Goal: Task Accomplishment & Management: Manage account settings

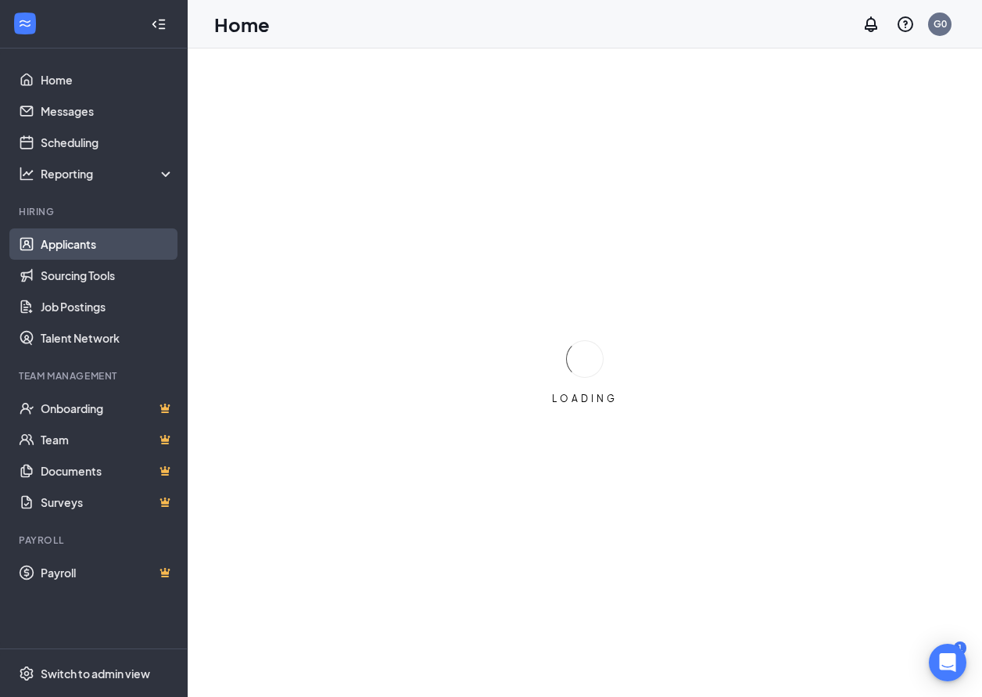
click at [85, 242] on link "Applicants" at bounding box center [108, 243] width 134 height 31
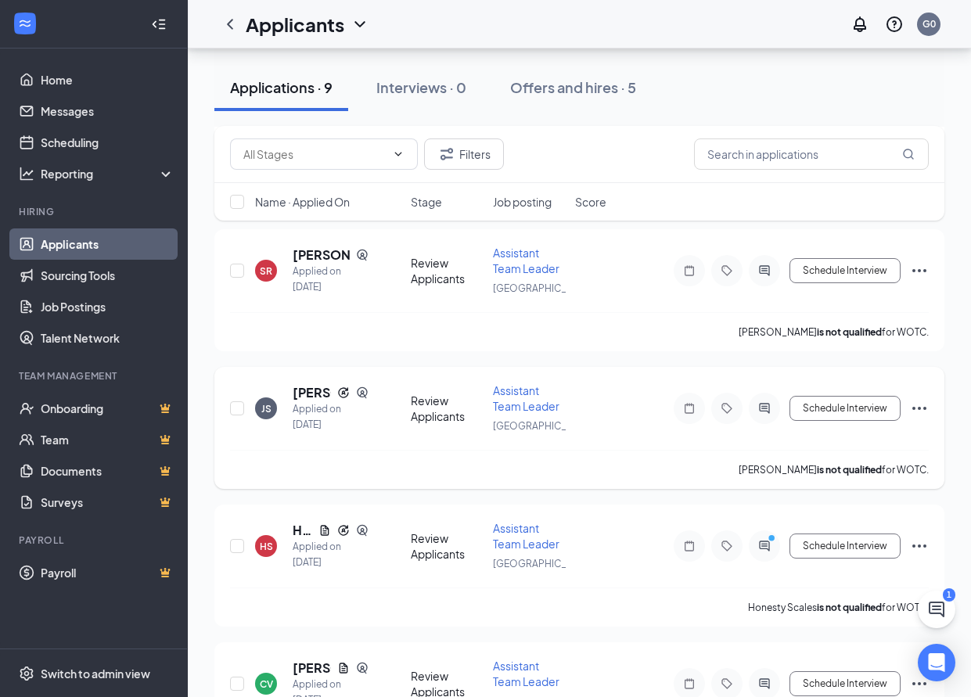
scroll to position [626, 0]
click at [536, 397] on span "Assistant Team Leader" at bounding box center [526, 397] width 66 height 30
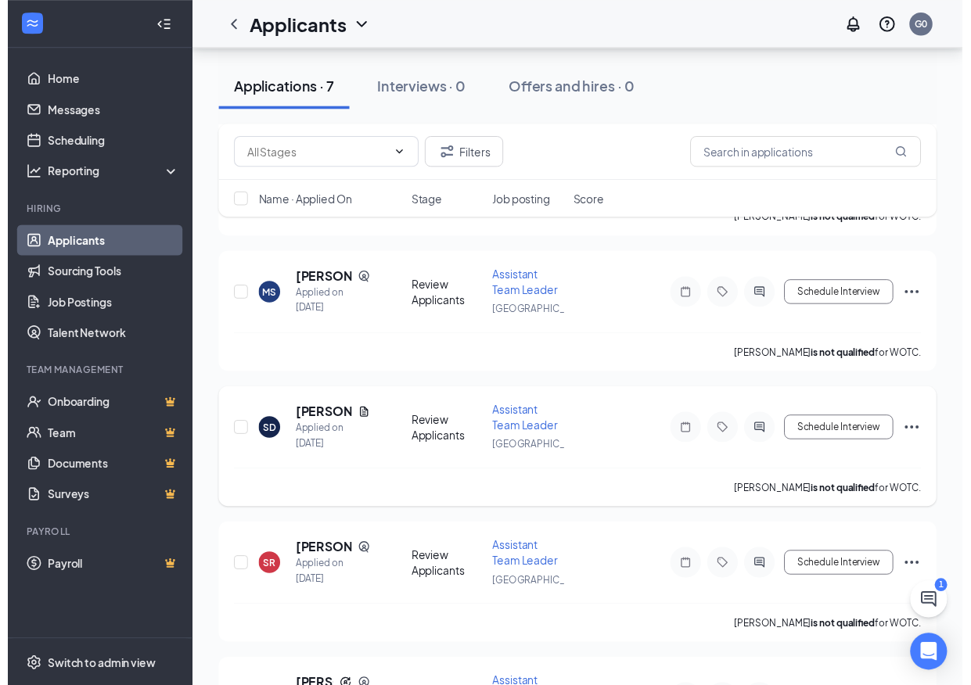
scroll to position [313, 0]
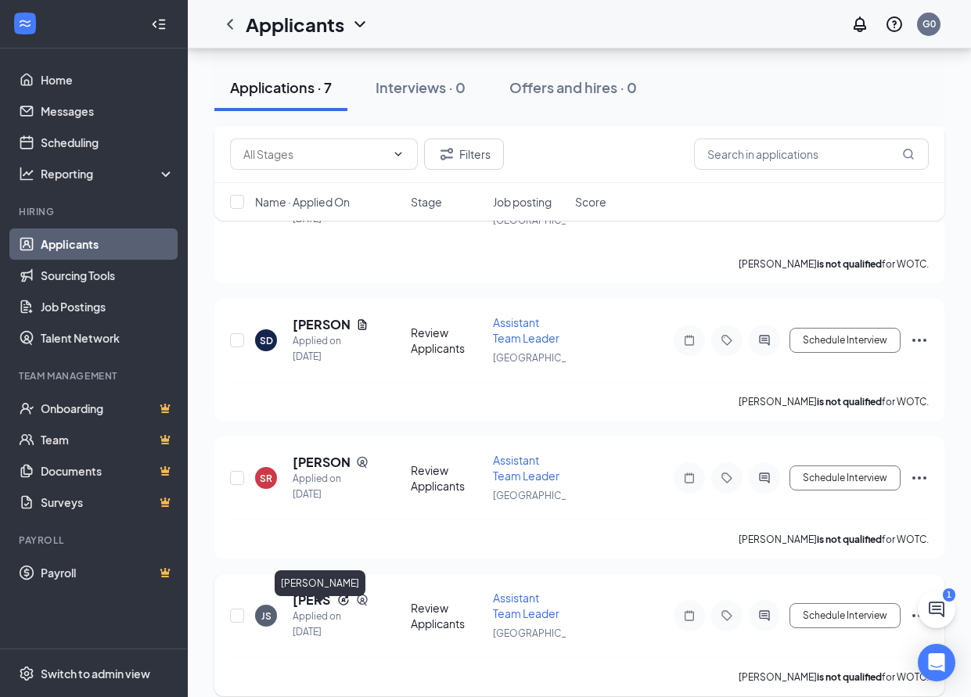
click at [314, 608] on h5 "[PERSON_NAME]" at bounding box center [311, 599] width 38 height 17
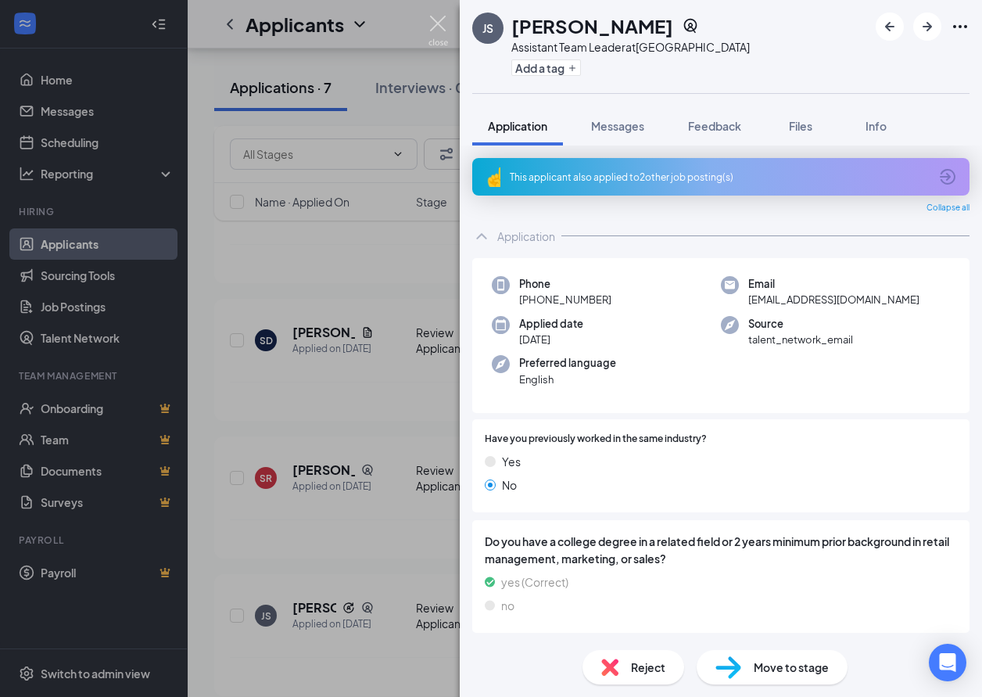
click at [445, 23] on img at bounding box center [439, 31] width 20 height 30
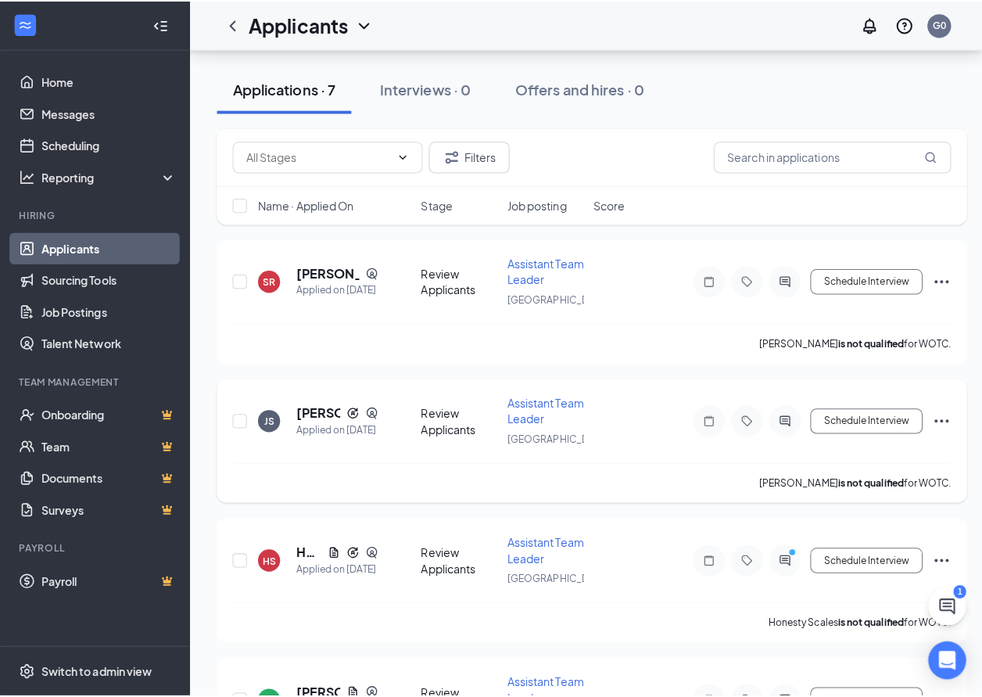
scroll to position [547, 0]
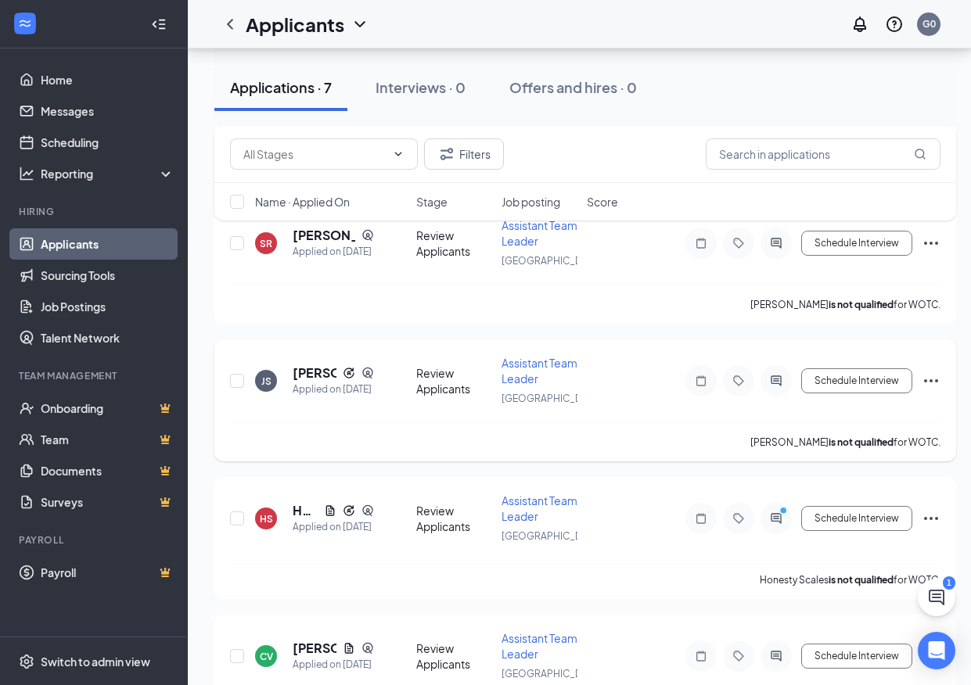
click at [517, 386] on span "Assistant Team Leader" at bounding box center [539, 371] width 76 height 30
click at [547, 386] on span "Assistant Team Leader" at bounding box center [539, 371] width 76 height 30
click at [559, 386] on span "Assistant Team Leader" at bounding box center [539, 371] width 76 height 30
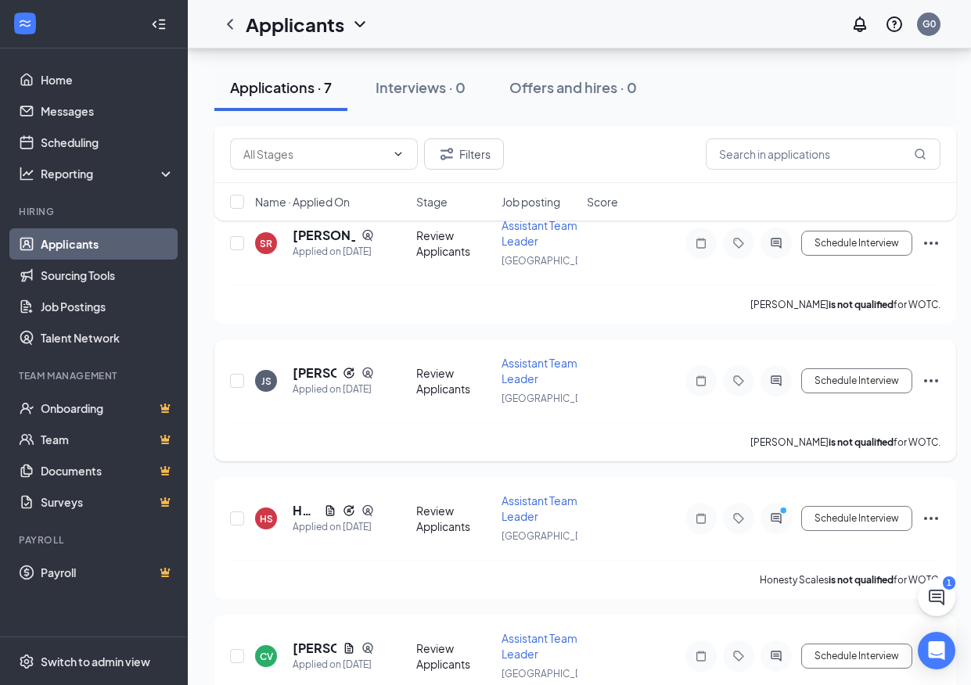
drag, startPoint x: 559, startPoint y: 389, endPoint x: 526, endPoint y: 365, distance: 40.8
click at [526, 365] on div "JS [PERSON_NAME] Applied on [DATE] Review Applicants Assistant Team Leader Midd…" at bounding box center [584, 400] width 741 height 122
click at [526, 369] on div "Assistant Team Leader" at bounding box center [539, 370] width 76 height 31
click at [344, 378] on icon "Reapply" at bounding box center [348, 373] width 10 height 10
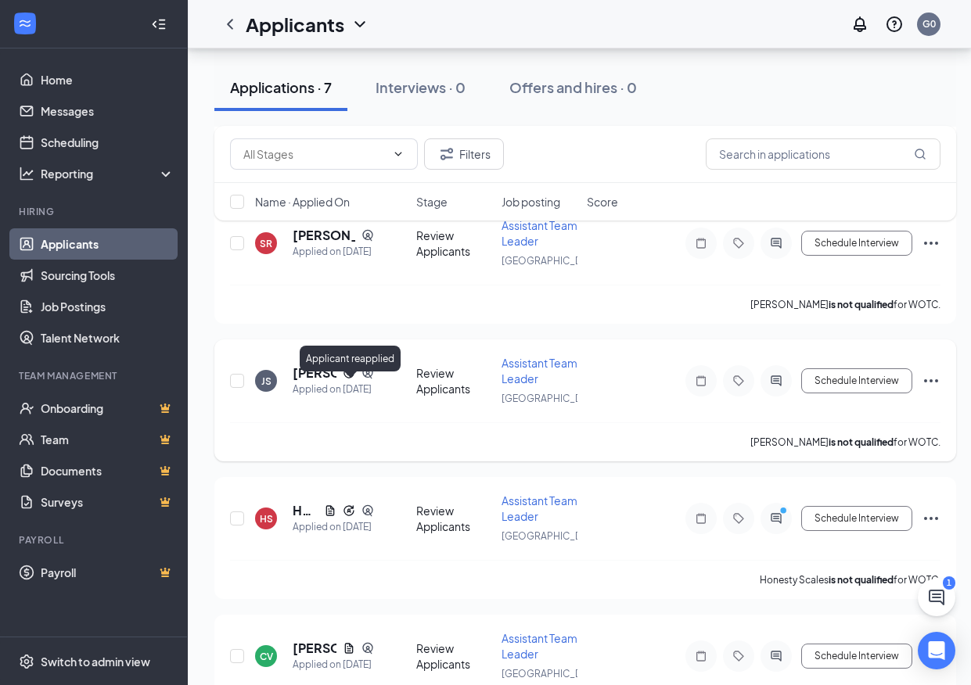
click at [349, 379] on icon "Reapply" at bounding box center [349, 373] width 13 height 13
click at [304, 382] on h5 "[PERSON_NAME]" at bounding box center [314, 372] width 44 height 17
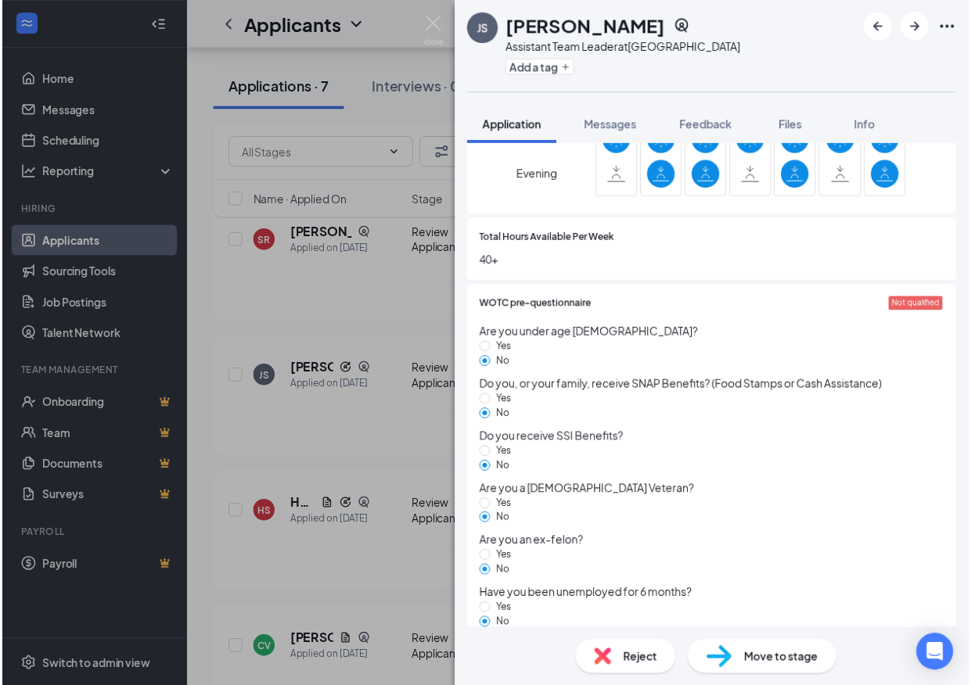
scroll to position [936, 0]
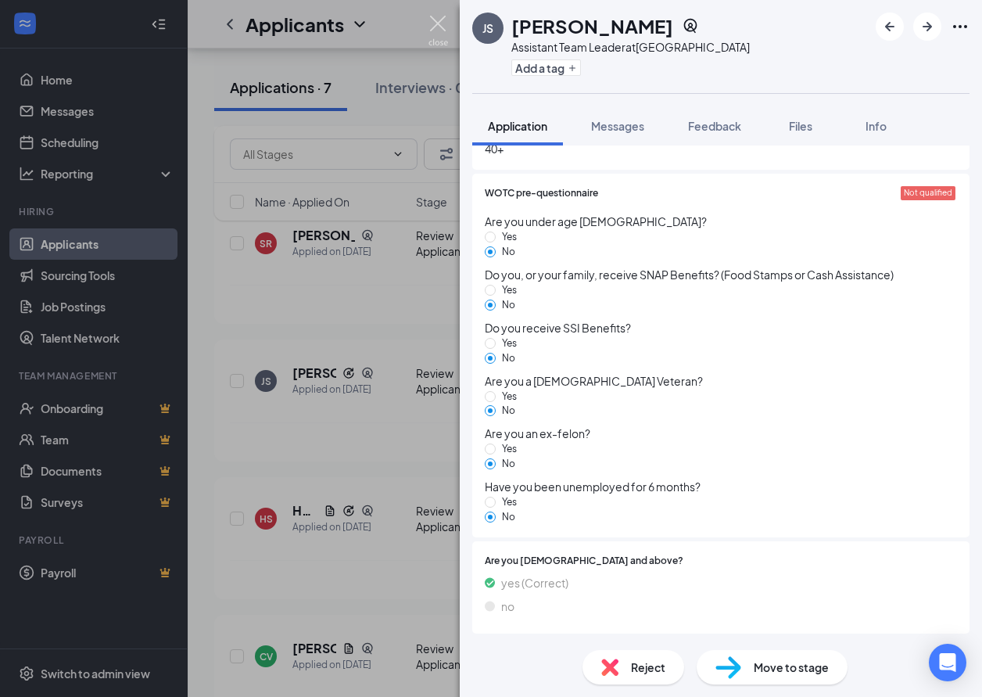
click at [434, 23] on img at bounding box center [439, 31] width 20 height 30
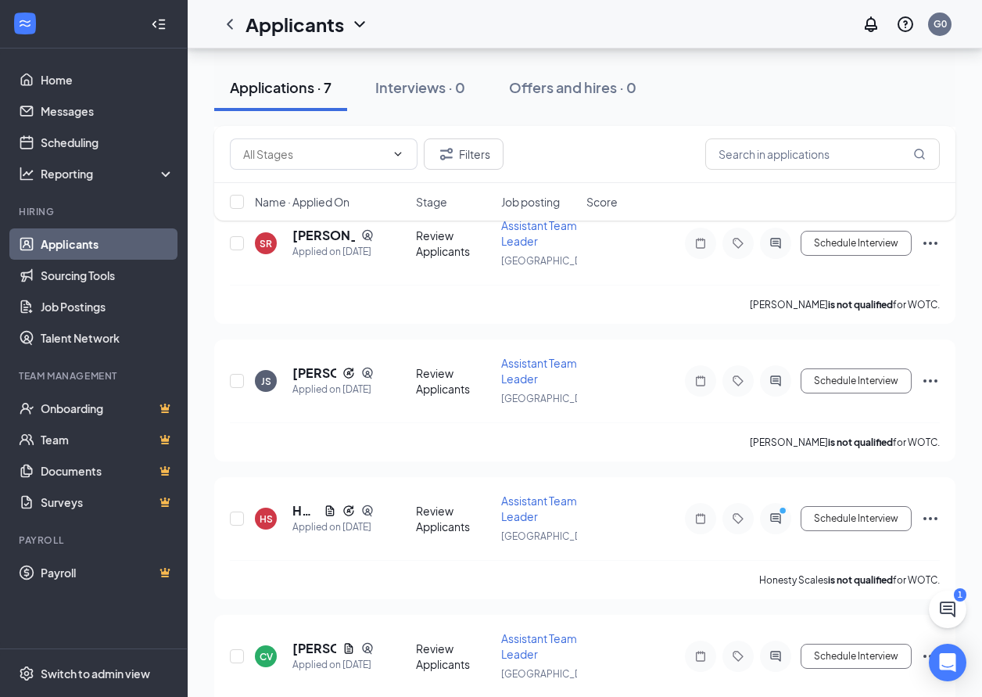
click at [453, 27] on div "Applicants G0" at bounding box center [585, 24] width 795 height 48
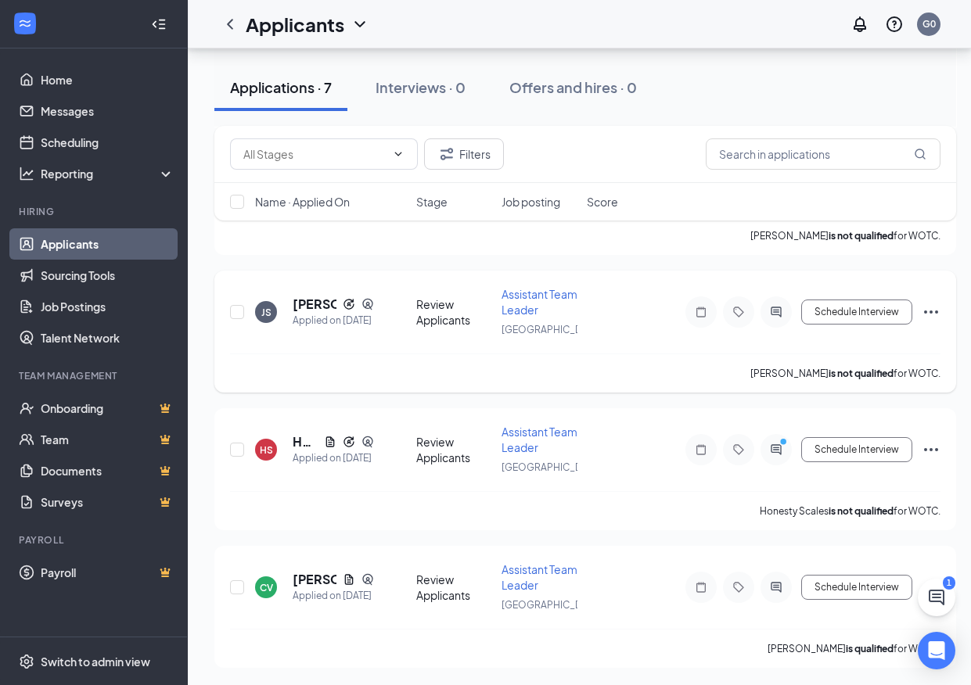
scroll to position [632, 0]
click at [919, 303] on div "Schedule Interview" at bounding box center [799, 310] width 282 height 31
click at [931, 310] on icon "Ellipses" at bounding box center [931, 310] width 14 height 3
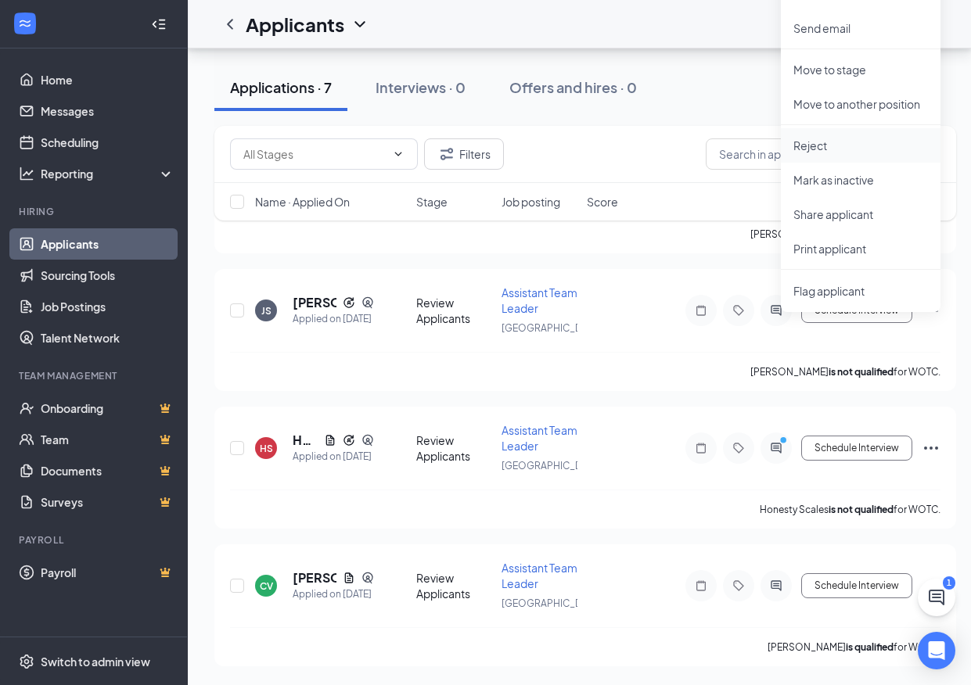
click at [845, 138] on p "Reject" at bounding box center [860, 146] width 135 height 16
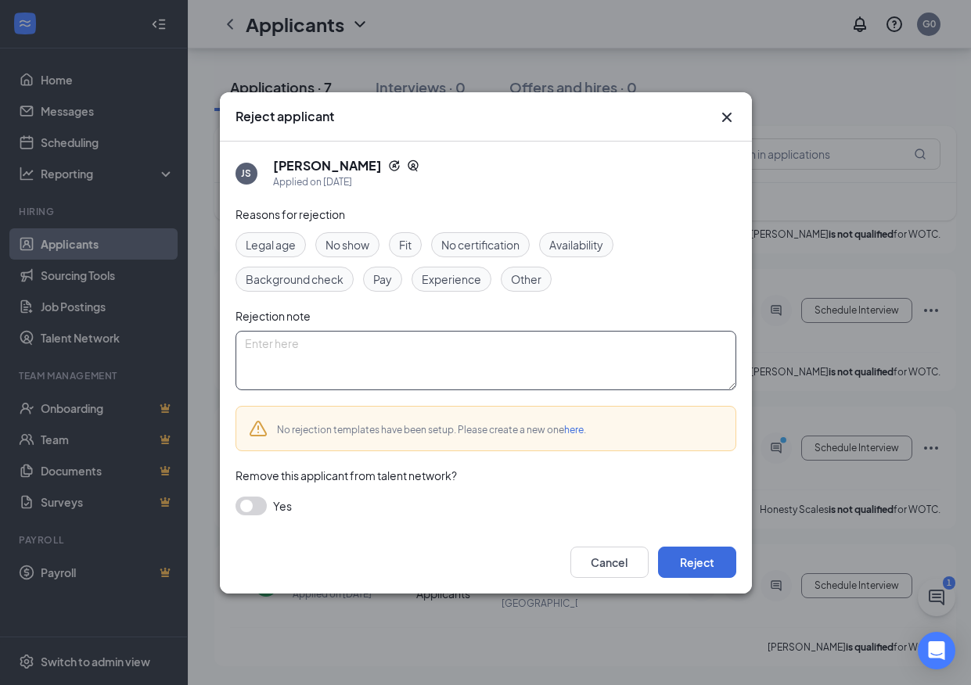
click at [425, 378] on textarea at bounding box center [485, 360] width 501 height 59
type textarea "no show-jb"
click at [709, 564] on button "Reject" at bounding box center [697, 562] width 78 height 31
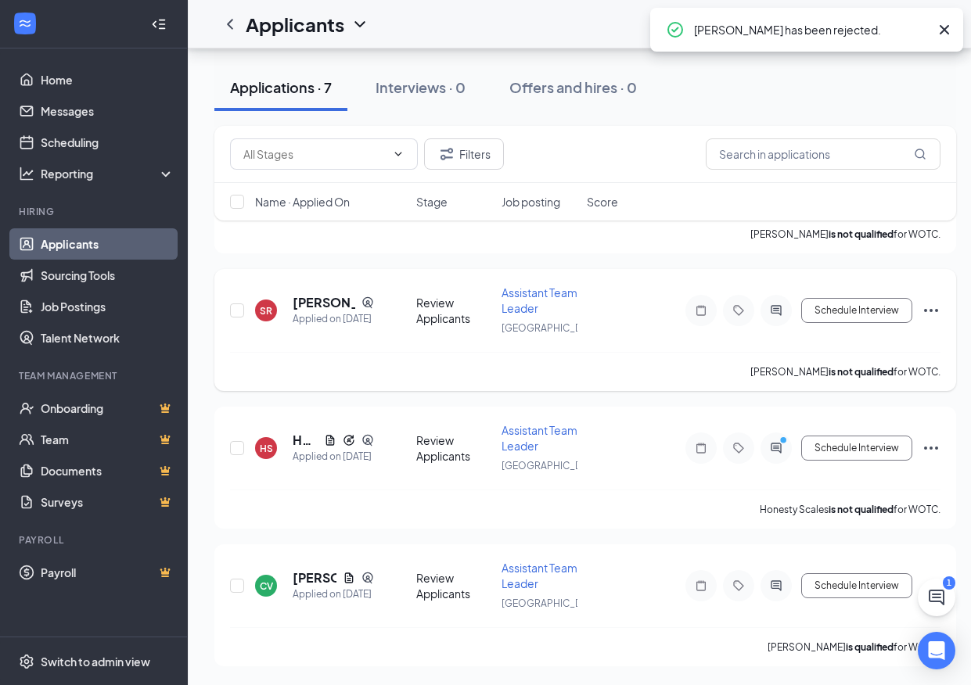
scroll to position [494, 0]
click at [951, 26] on icon "Cross" at bounding box center [944, 29] width 19 height 19
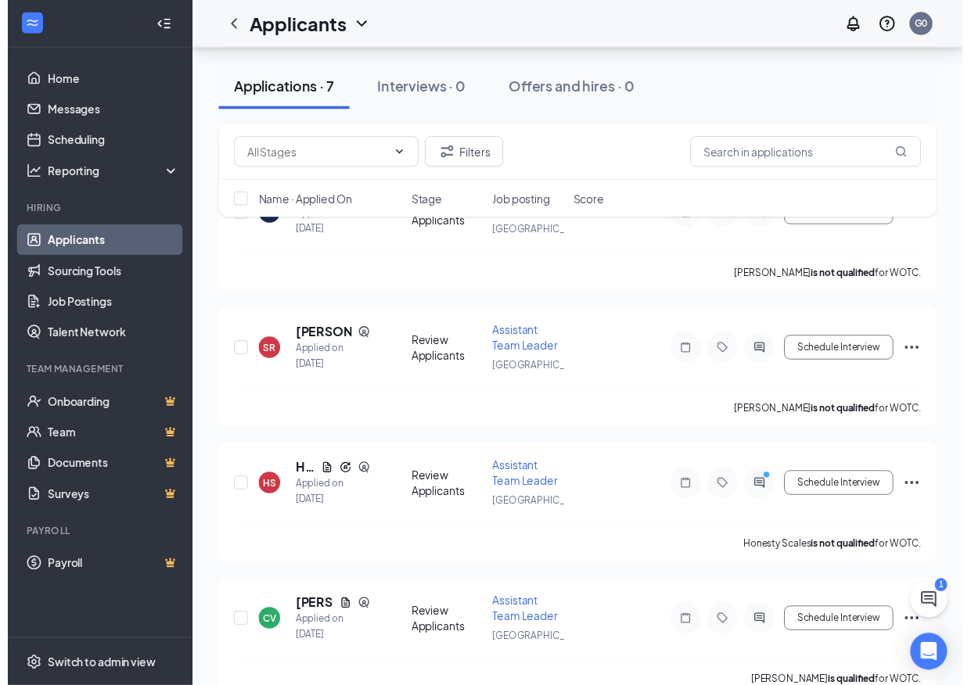
scroll to position [483, 0]
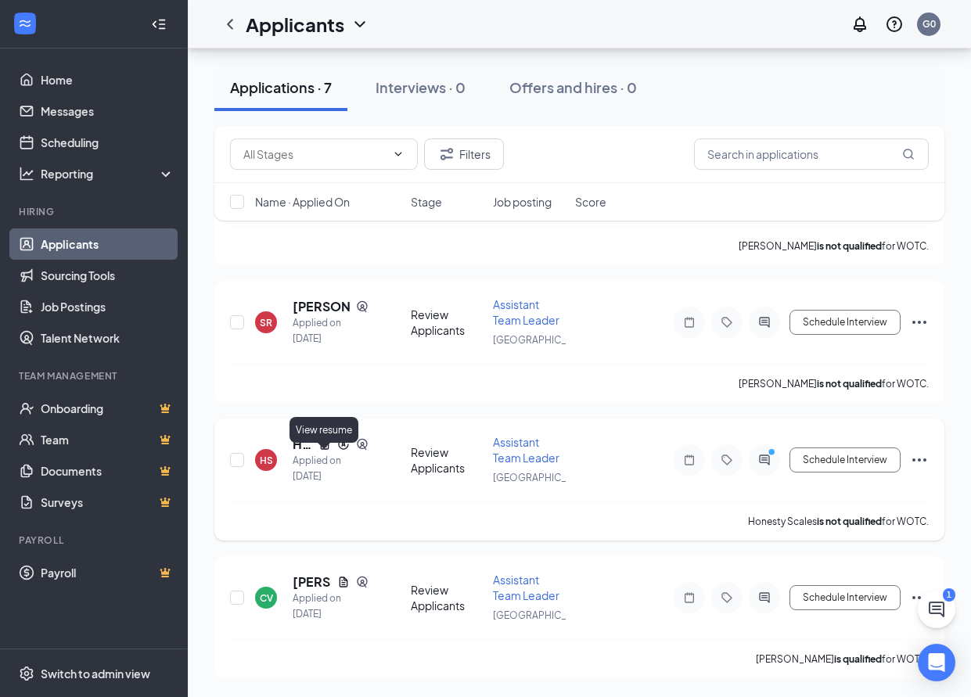
click at [328, 447] on icon "Document" at bounding box center [324, 444] width 13 height 13
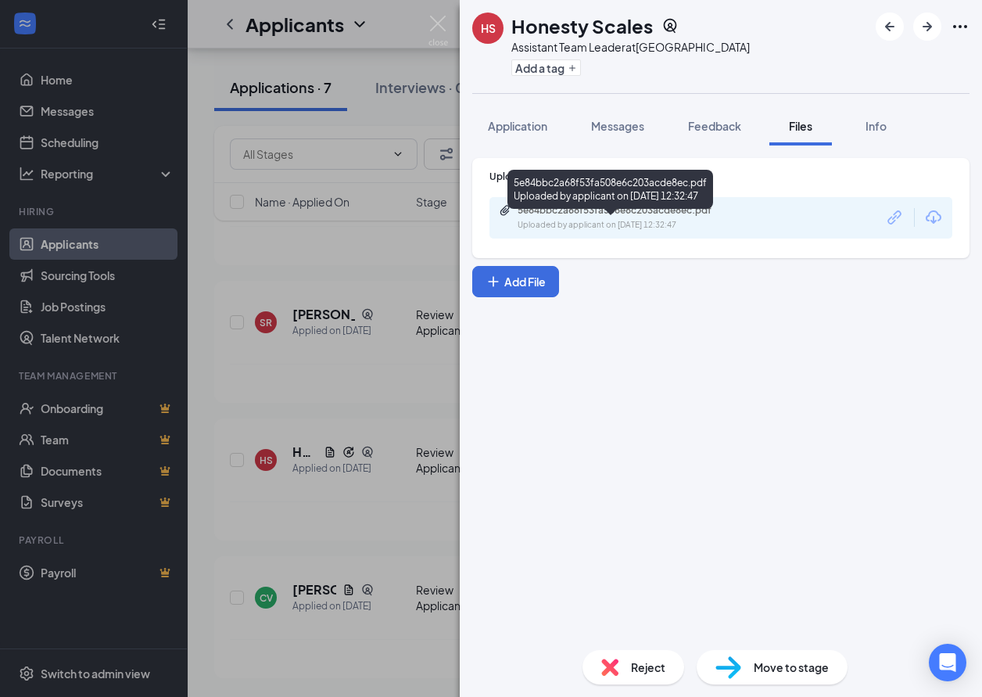
click at [625, 223] on div "Uploaded by applicant on [DATE] 12:32:47" at bounding box center [635, 225] width 235 height 13
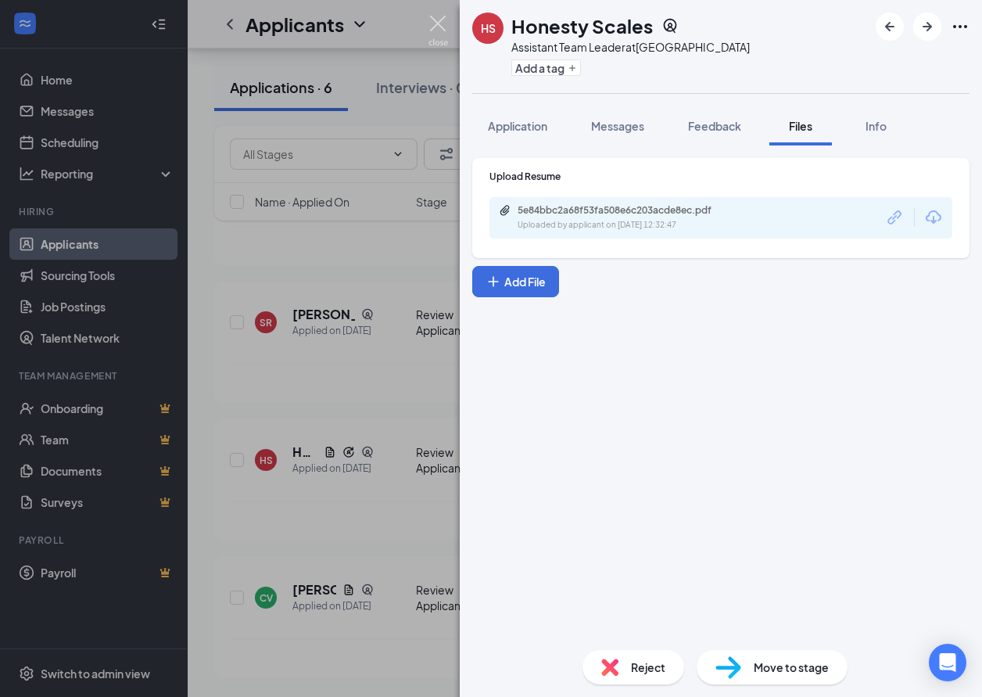
click at [447, 22] on img at bounding box center [439, 31] width 20 height 30
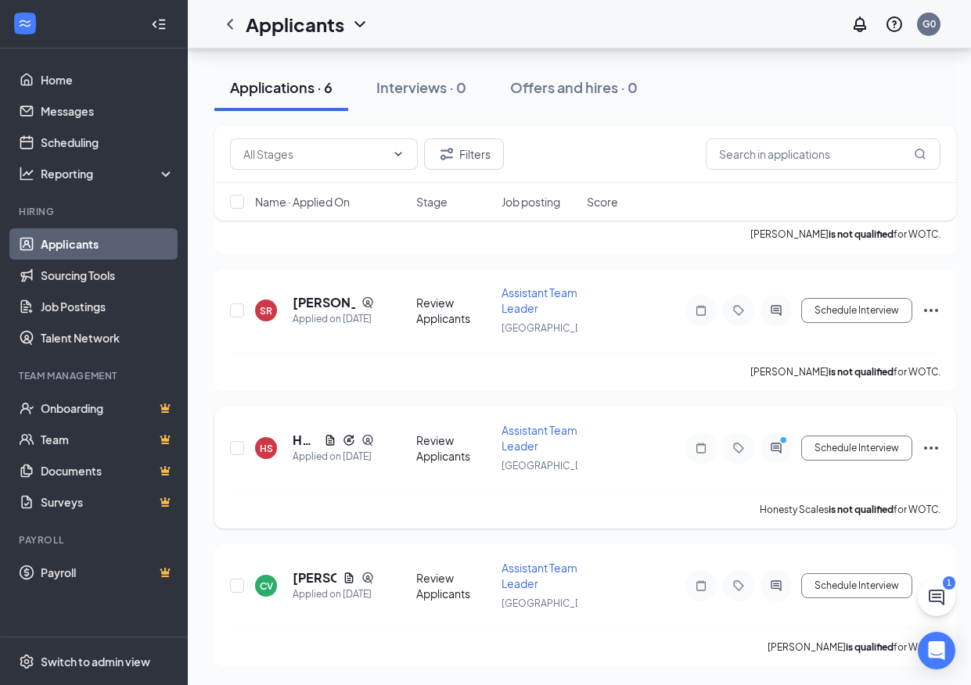
click at [930, 450] on icon "Ellipses" at bounding box center [931, 448] width 14 height 3
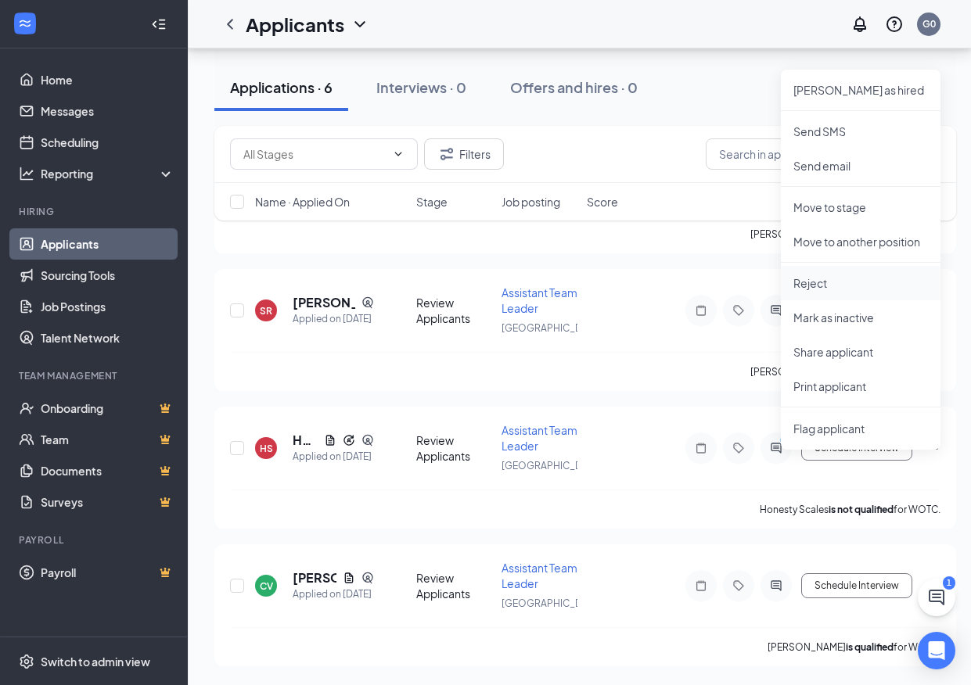
click at [839, 282] on p "Reject" at bounding box center [860, 283] width 135 height 16
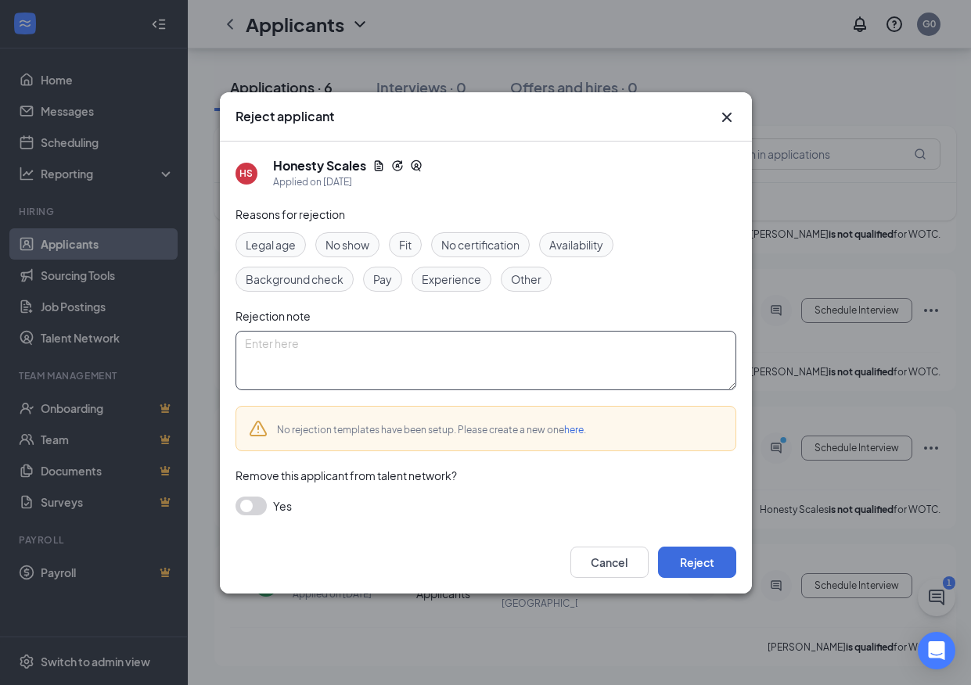
click at [402, 370] on textarea at bounding box center [485, 360] width 501 height 59
type textarea "jb"
click at [686, 558] on button "Reject" at bounding box center [697, 562] width 78 height 31
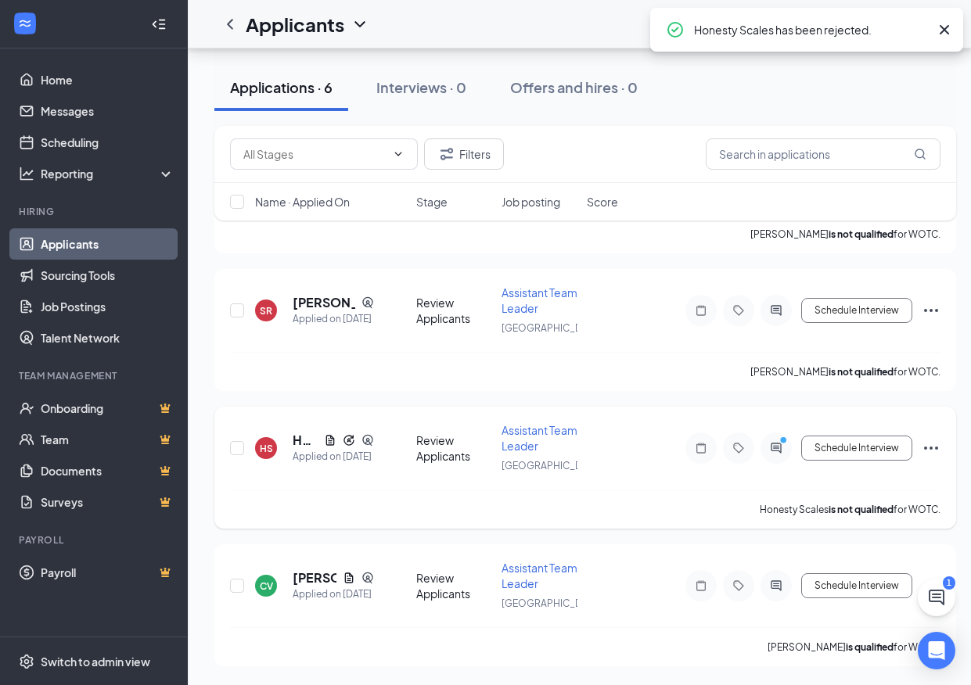
scroll to position [357, 0]
click at [321, 439] on h5 "[PERSON_NAME]" at bounding box center [323, 440] width 63 height 17
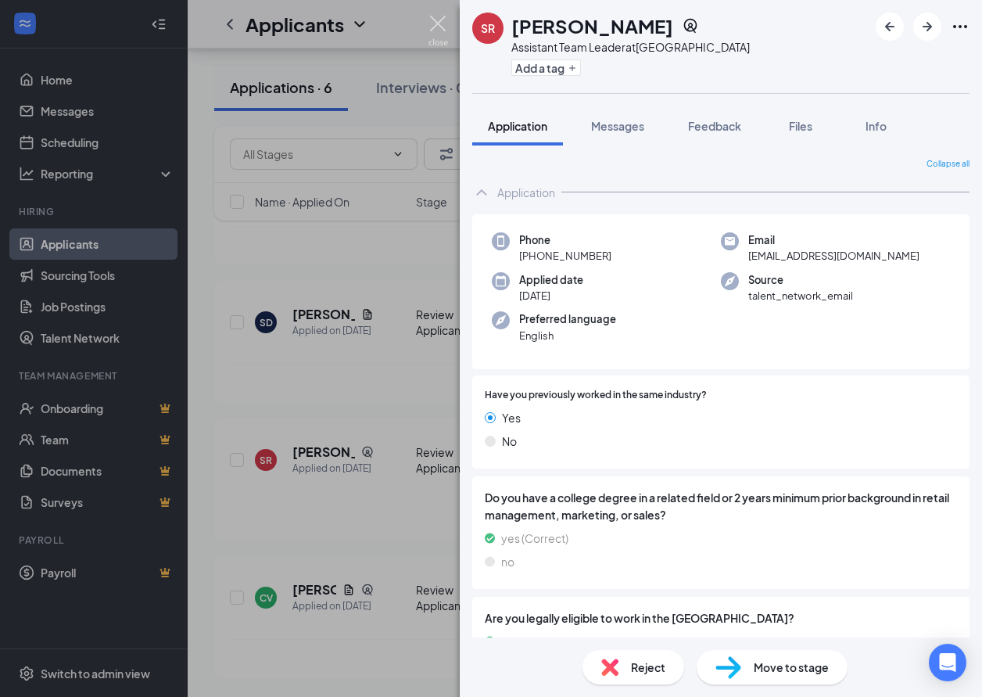
click at [443, 25] on img at bounding box center [439, 31] width 20 height 30
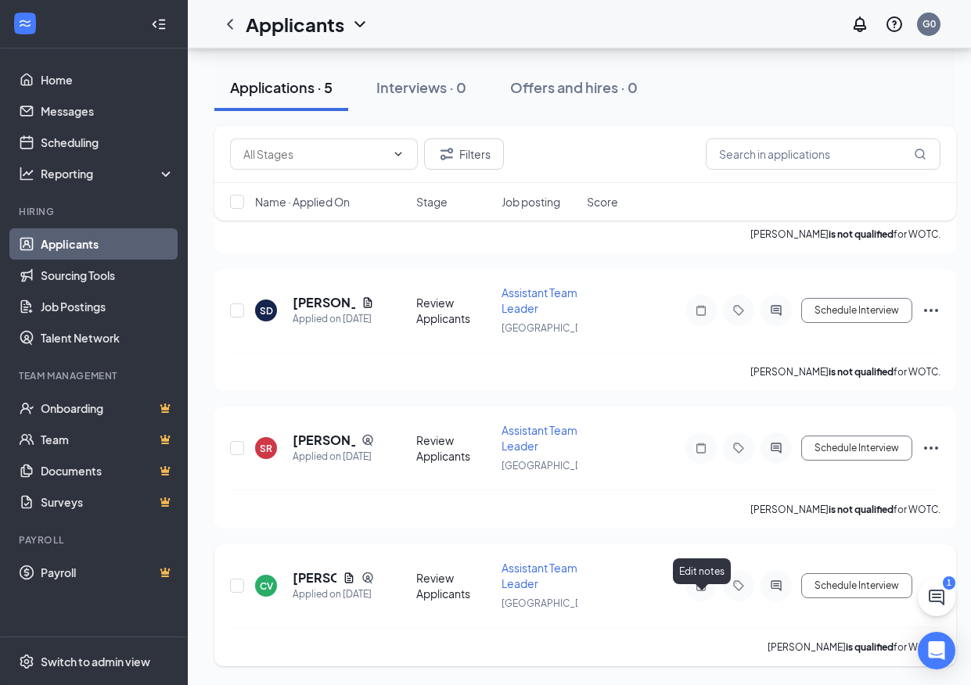
scroll to position [357, 0]
click at [349, 578] on icon "Document" at bounding box center [349, 577] width 9 height 10
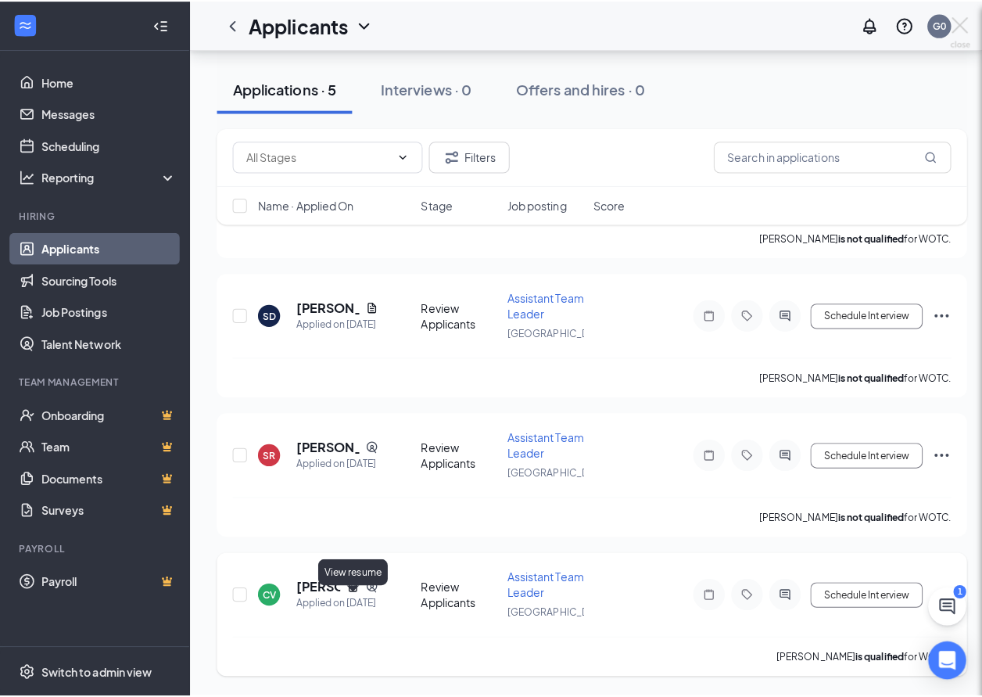
scroll to position [345, 0]
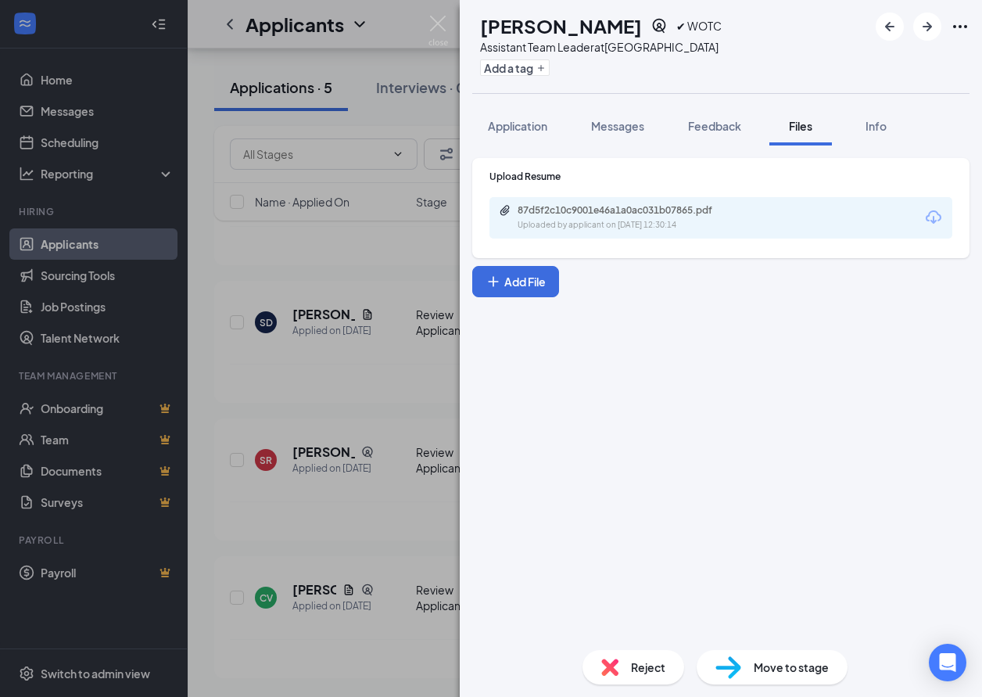
click at [691, 233] on div "87d5f2c10c9001e46a1a0ac031b07865.pdf Uploaded by applicant on [DATE] 12:30:14" at bounding box center [721, 217] width 463 height 41
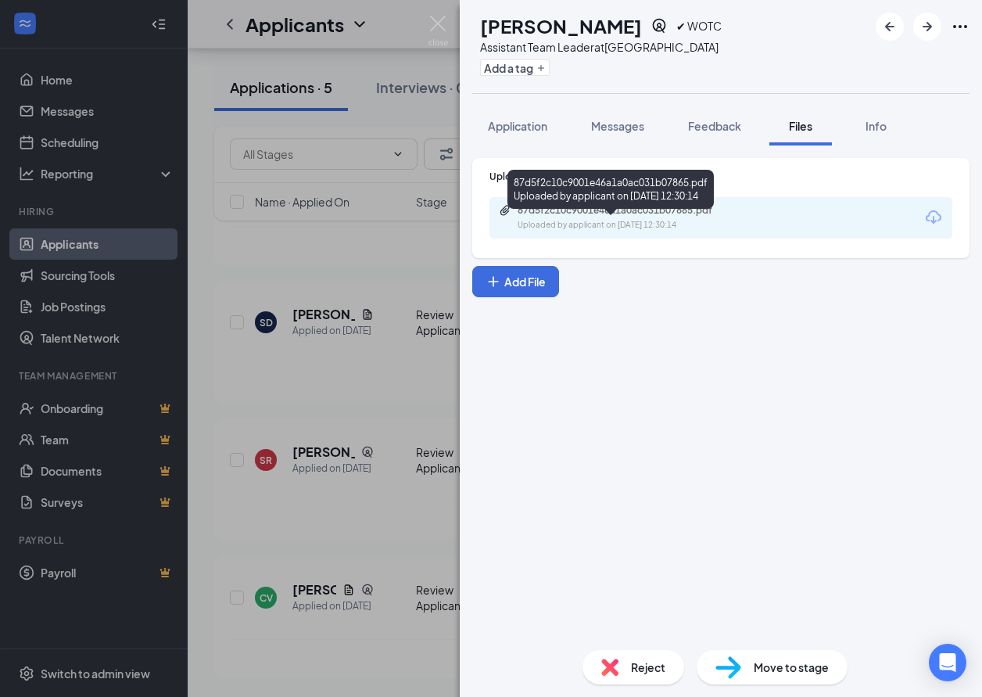
click at [662, 216] on div "87d5f2c10c9001e46a1a0ac031b07865.pdf" at bounding box center [627, 210] width 219 height 13
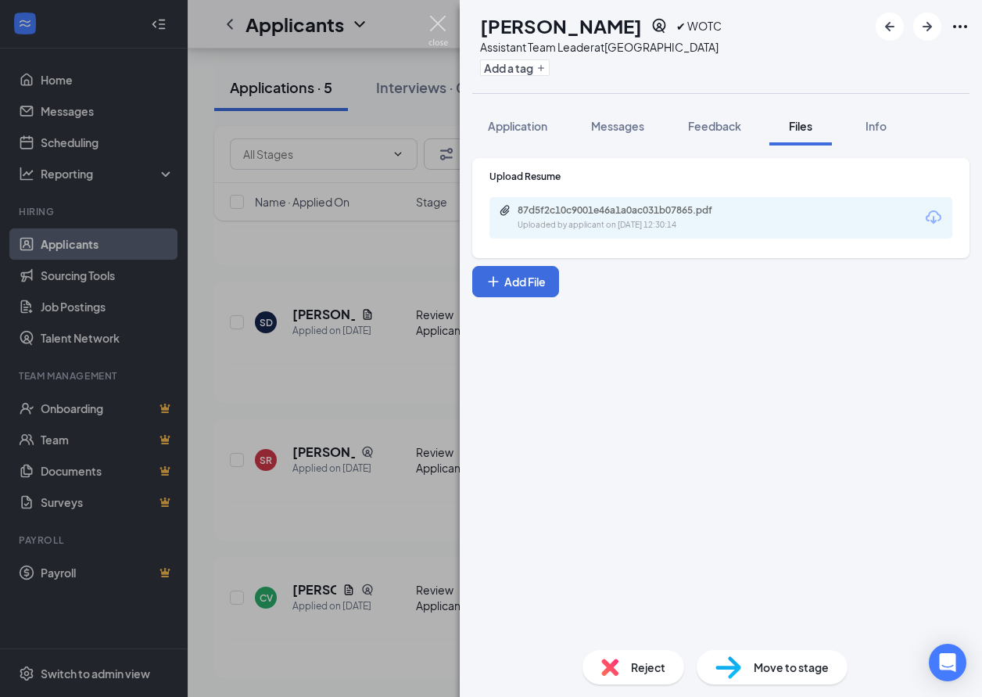
click at [441, 26] on img at bounding box center [439, 31] width 20 height 30
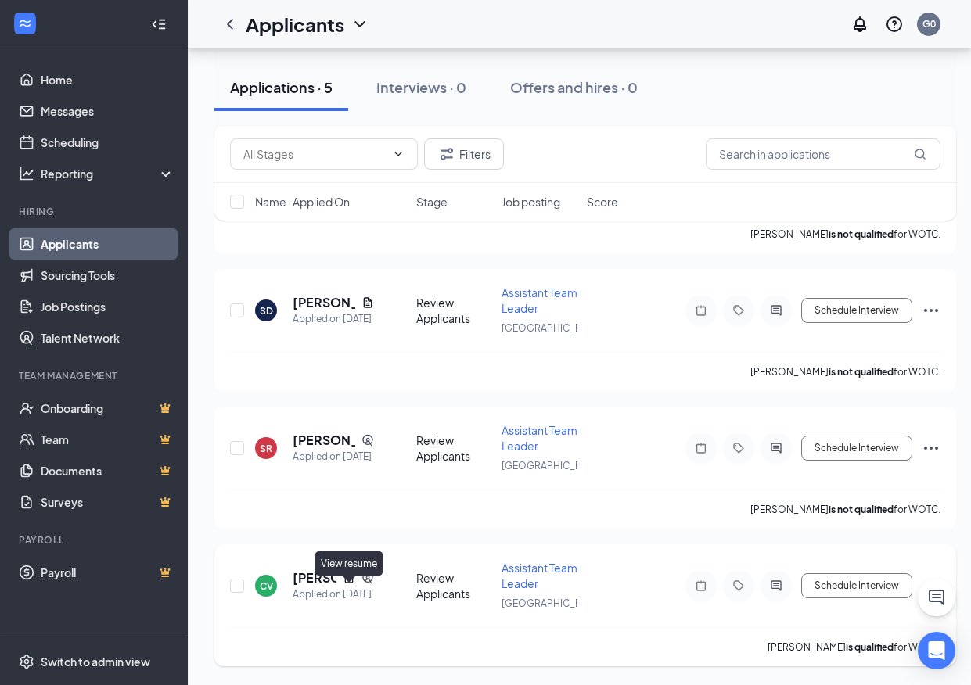
click at [354, 584] on icon "Document" at bounding box center [349, 578] width 13 height 13
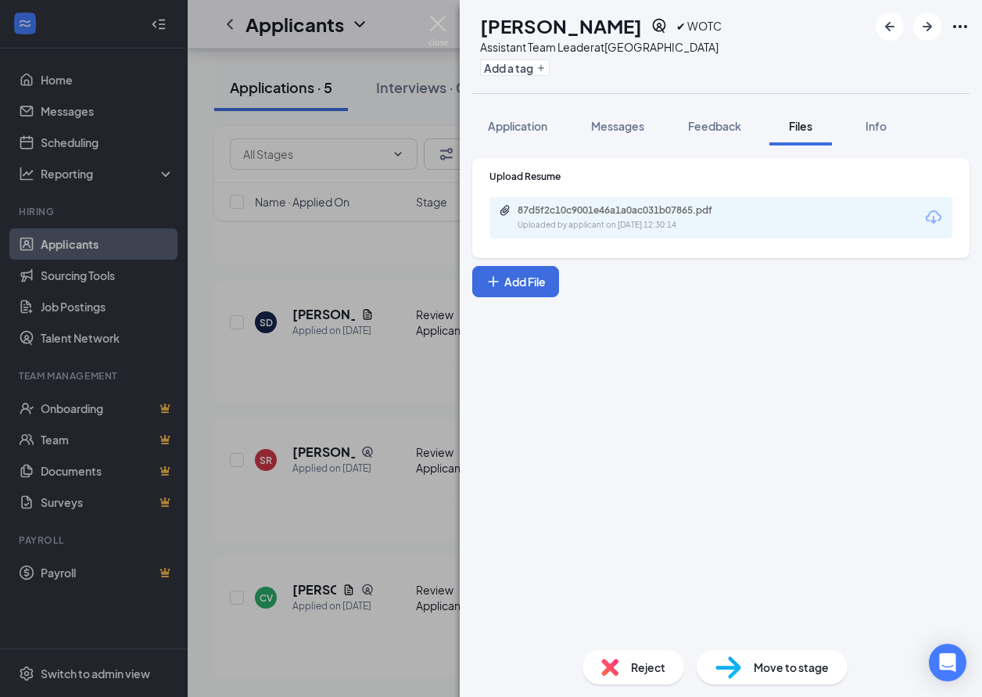
click at [648, 234] on div "87d5f2c10c9001e46a1a0ac031b07865.pdf Uploaded by applicant on [DATE] 12:30:14" at bounding box center [721, 217] width 463 height 41
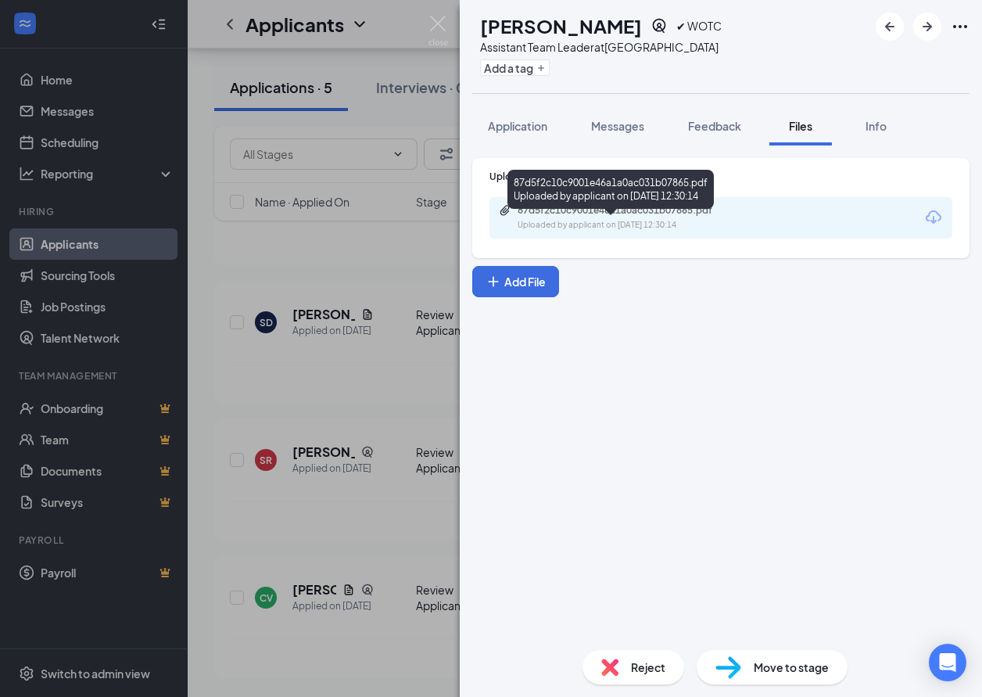
click at [656, 221] on div "Uploaded by applicant on [DATE] 12:30:14" at bounding box center [635, 225] width 235 height 13
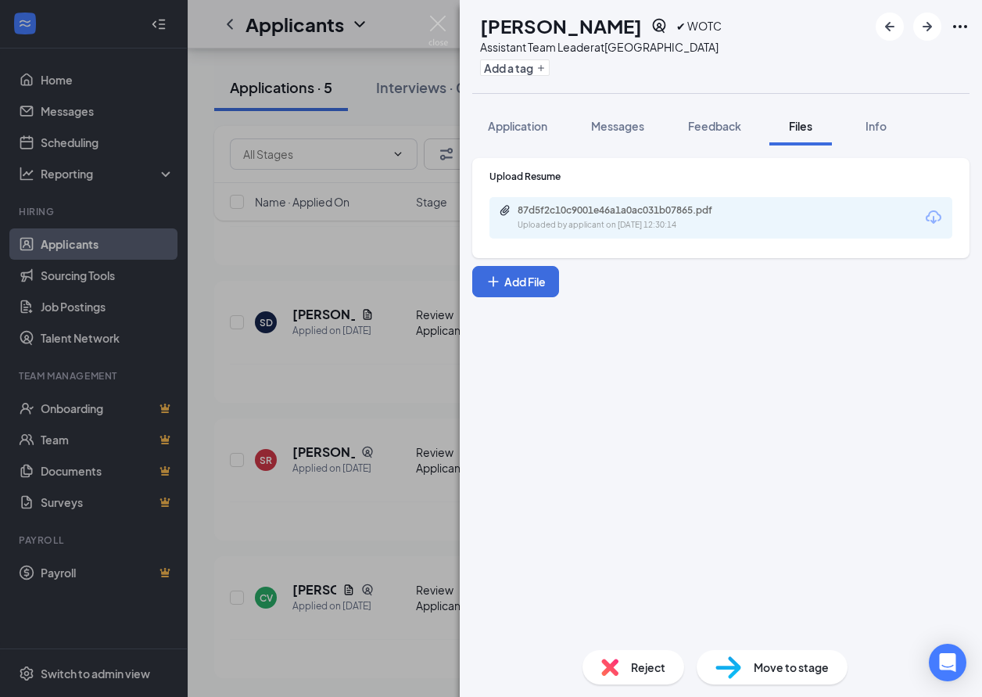
click at [638, 669] on span "Reject" at bounding box center [648, 666] width 34 height 17
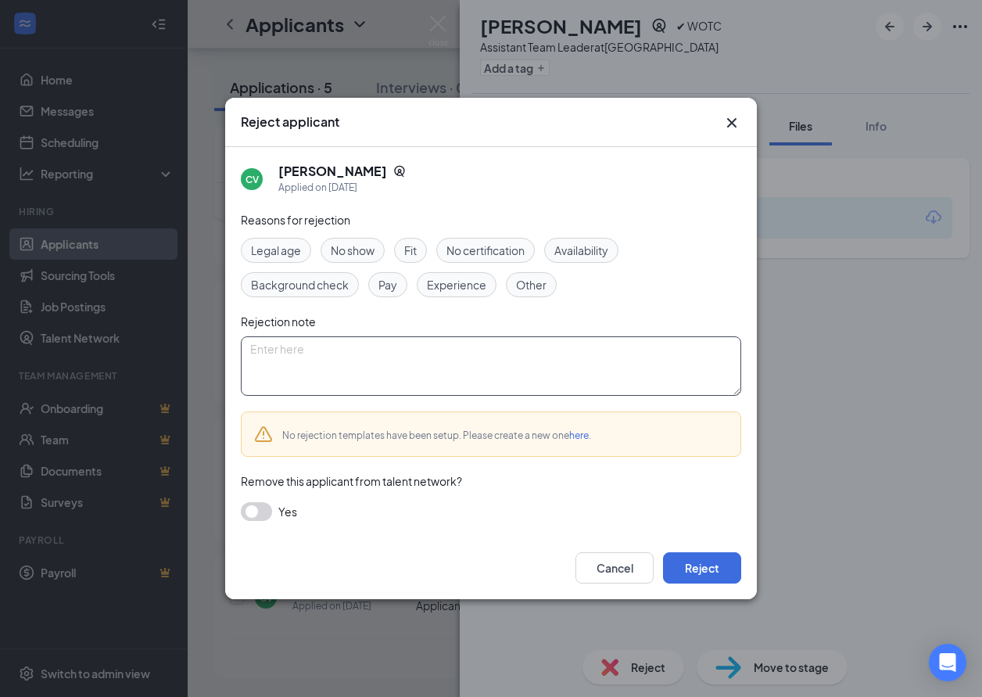
click at [489, 359] on textarea at bounding box center [491, 365] width 501 height 59
type textarea "no response -jb"
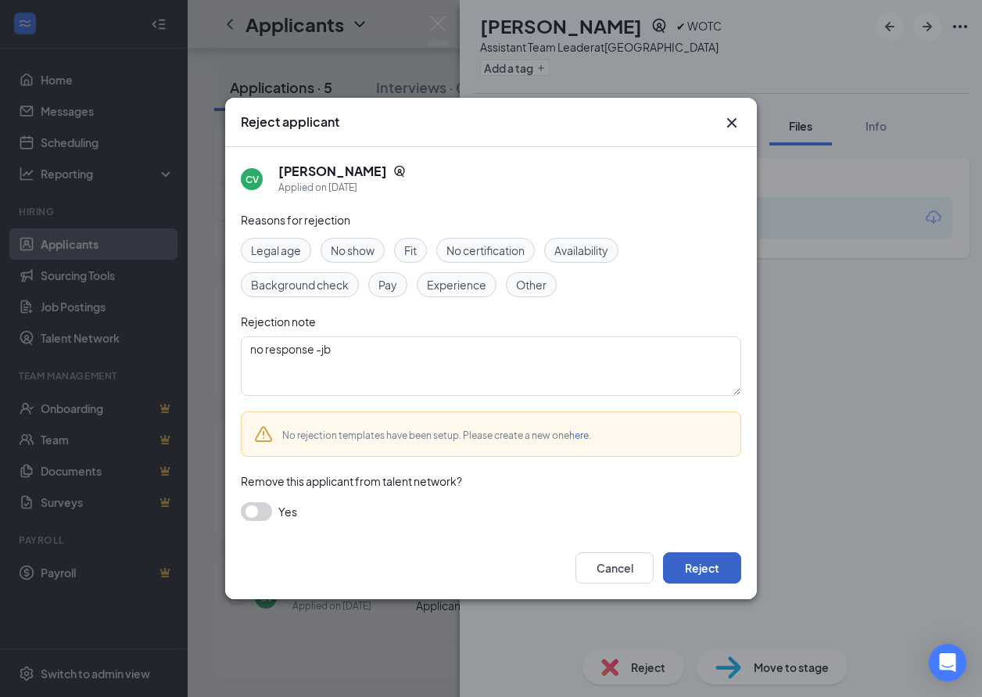
click at [700, 576] on button "Reject" at bounding box center [702, 567] width 78 height 31
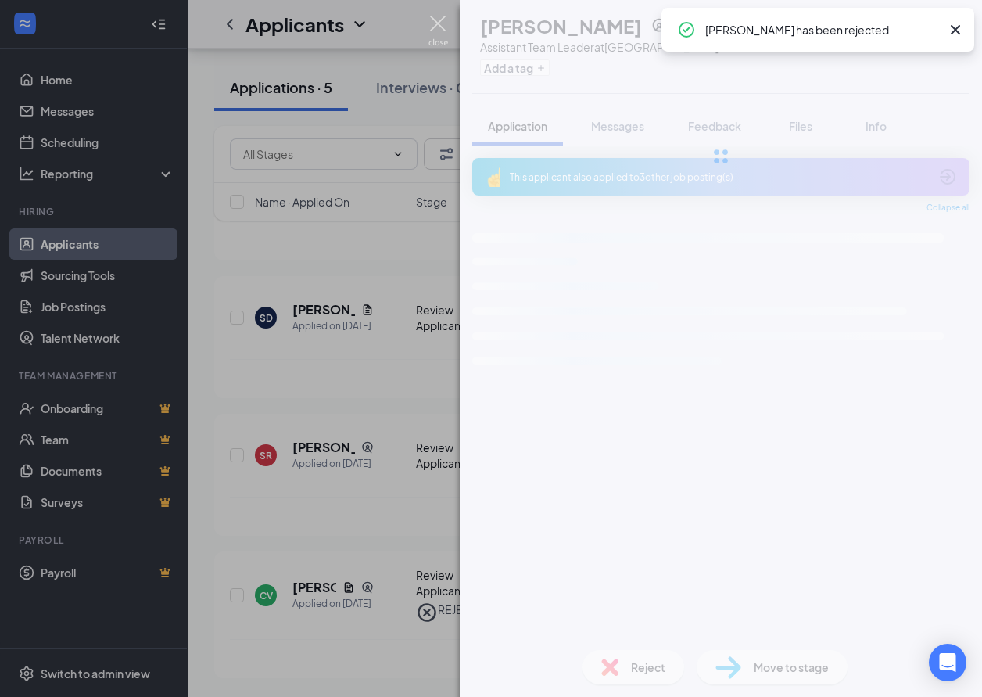
click at [436, 23] on img at bounding box center [439, 31] width 20 height 30
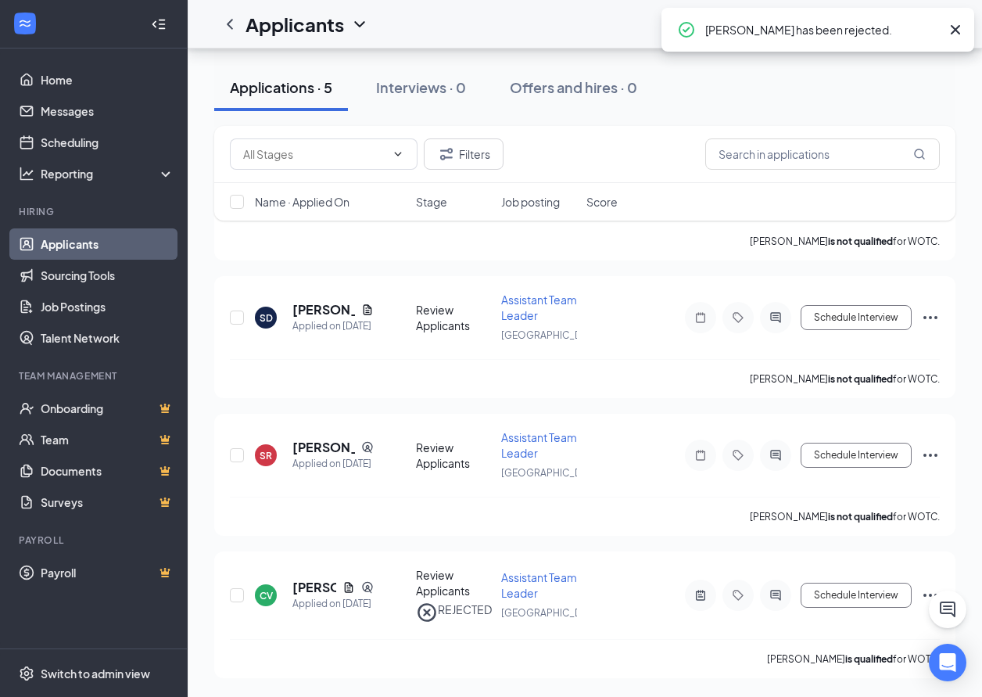
click at [436, 23] on div "Applicants G0" at bounding box center [585, 24] width 795 height 48
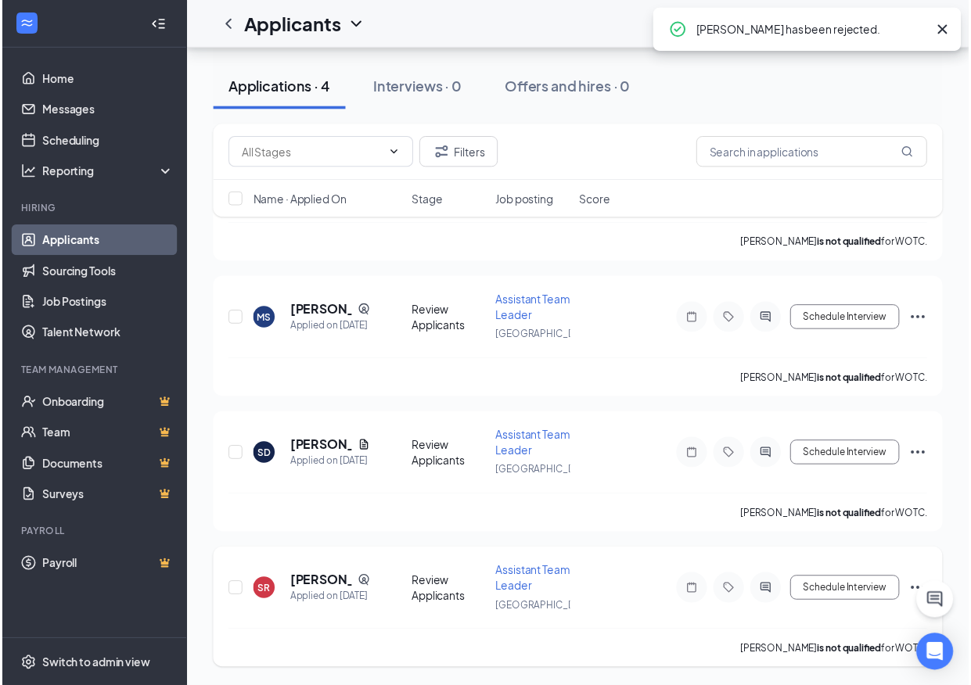
scroll to position [219, 0]
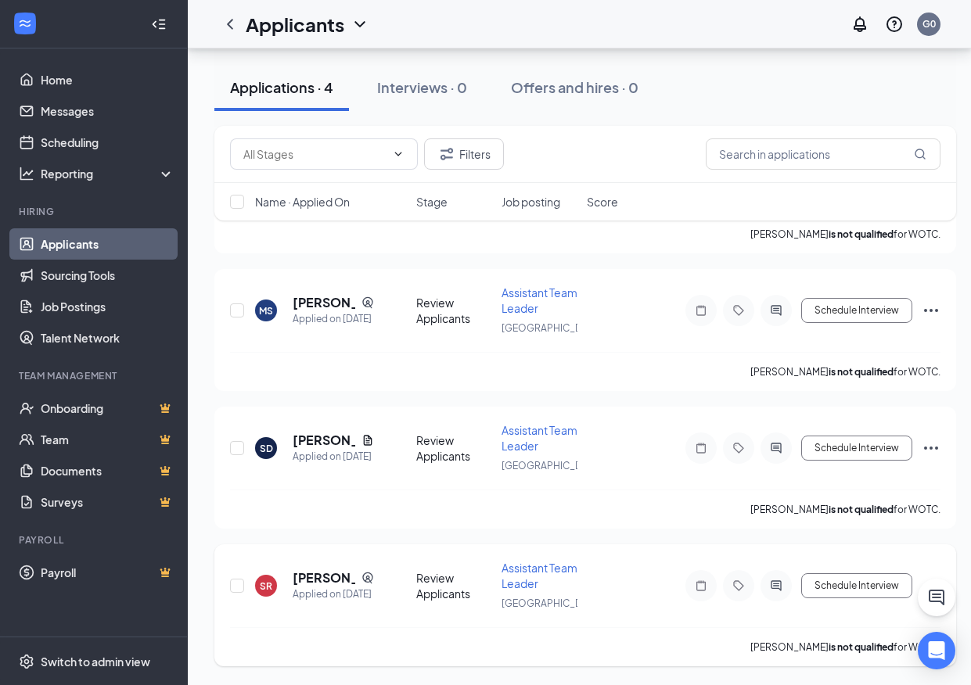
click at [554, 584] on span "Assistant Team Leader" at bounding box center [539, 576] width 76 height 30
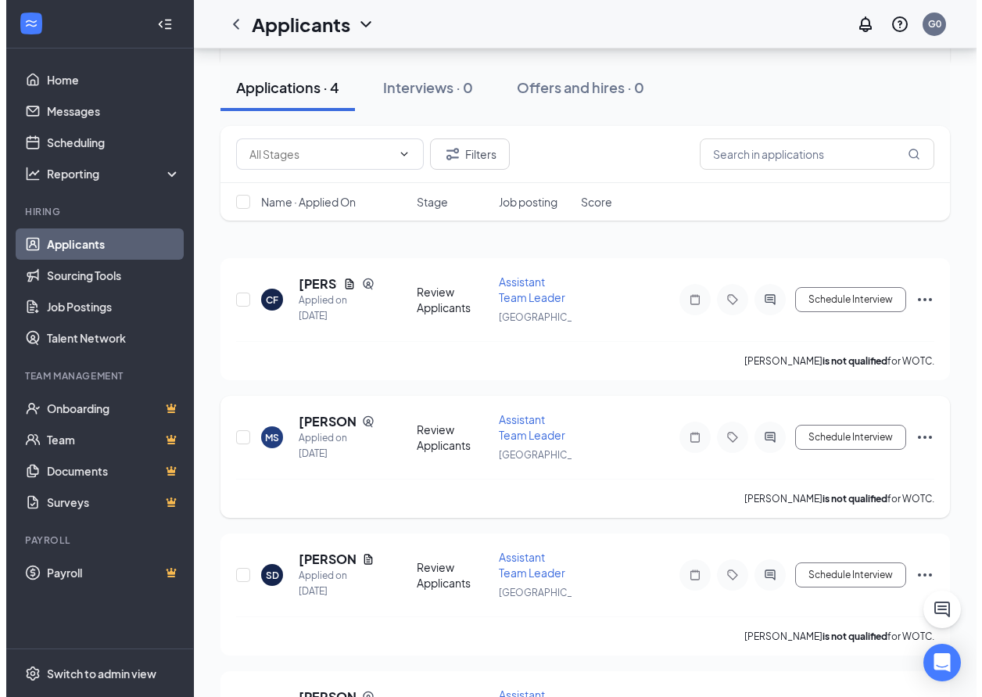
scroll to position [207, 0]
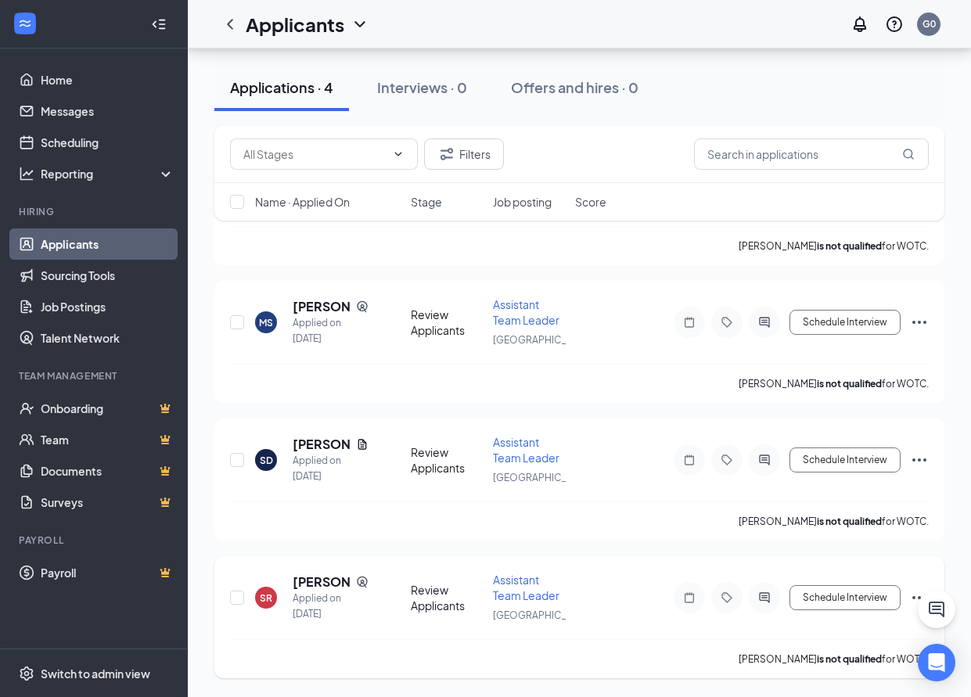
click at [511, 592] on span "Assistant Team Leader" at bounding box center [526, 587] width 66 height 30
click at [522, 580] on span "Assistant Team Leader" at bounding box center [526, 587] width 66 height 30
click at [513, 596] on span "Assistant Team Leader" at bounding box center [526, 587] width 66 height 30
click at [540, 457] on span "Assistant Team Leader" at bounding box center [526, 450] width 66 height 30
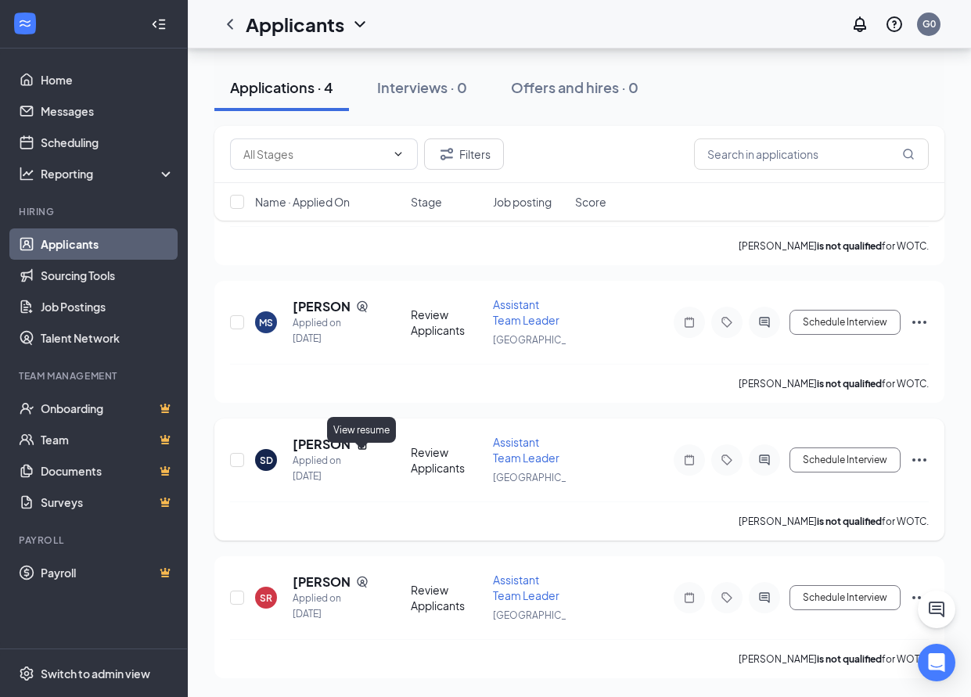
click at [356, 444] on icon "Document" at bounding box center [362, 444] width 13 height 13
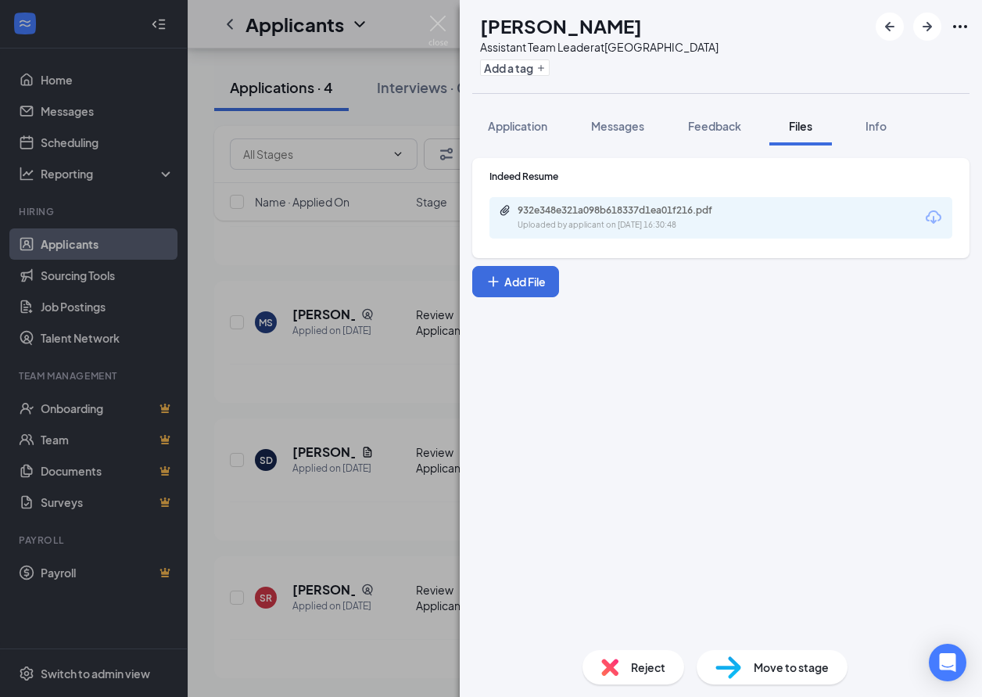
click at [646, 235] on div "932e348e321a098b618337d1ea01f216.pdf Uploaded by applicant on [DATE] 16:30:48" at bounding box center [721, 217] width 463 height 41
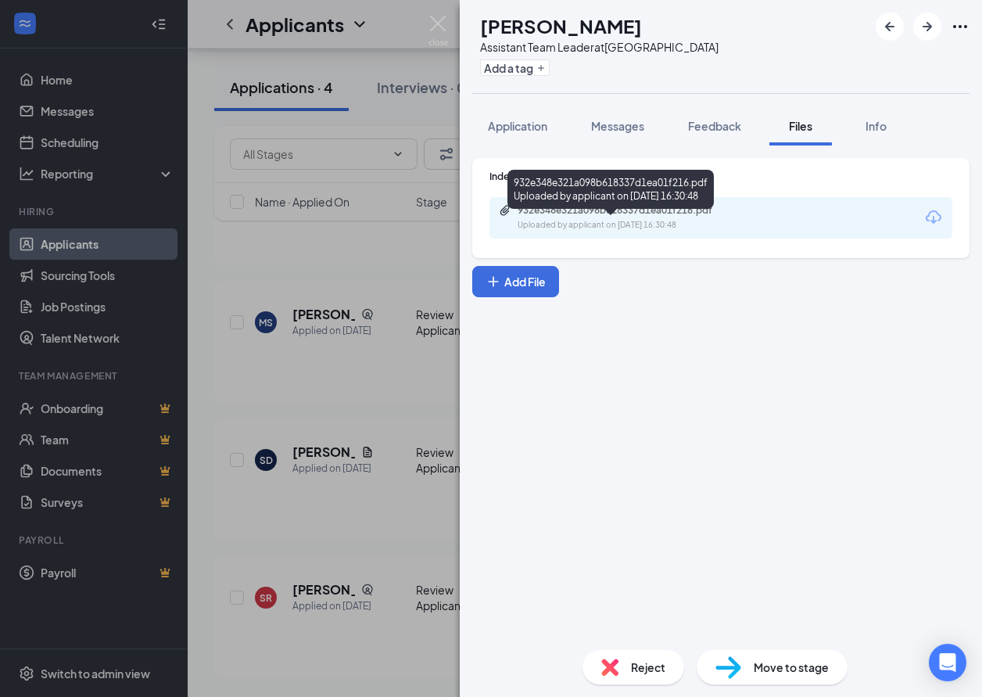
click at [648, 225] on div "Uploaded by applicant on [DATE] 16:30:48" at bounding box center [635, 225] width 235 height 13
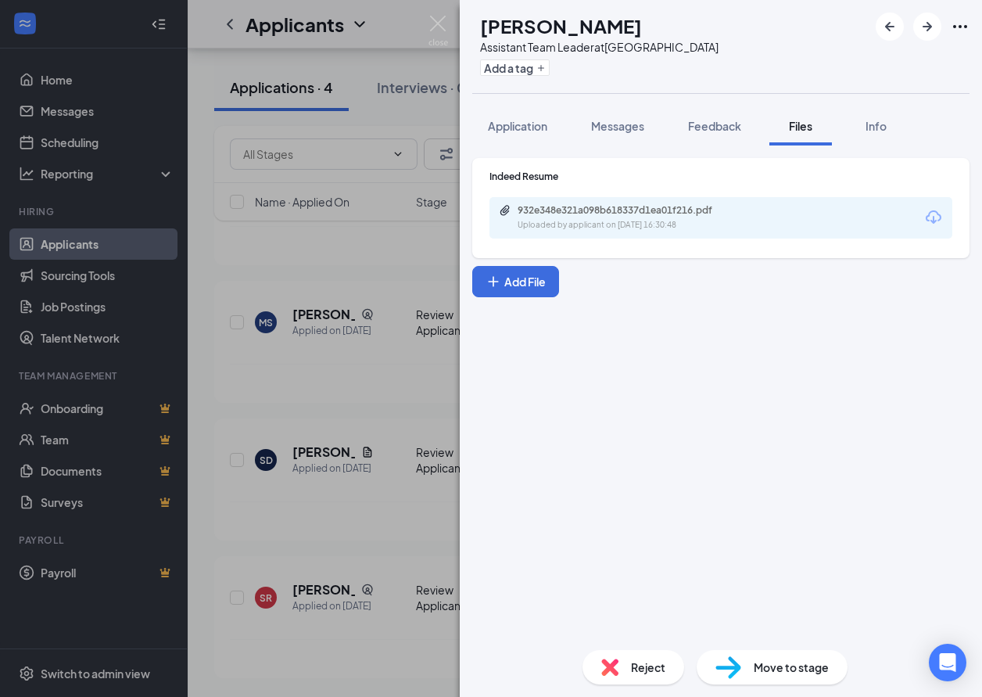
click at [651, 666] on span "Reject" at bounding box center [648, 666] width 34 height 17
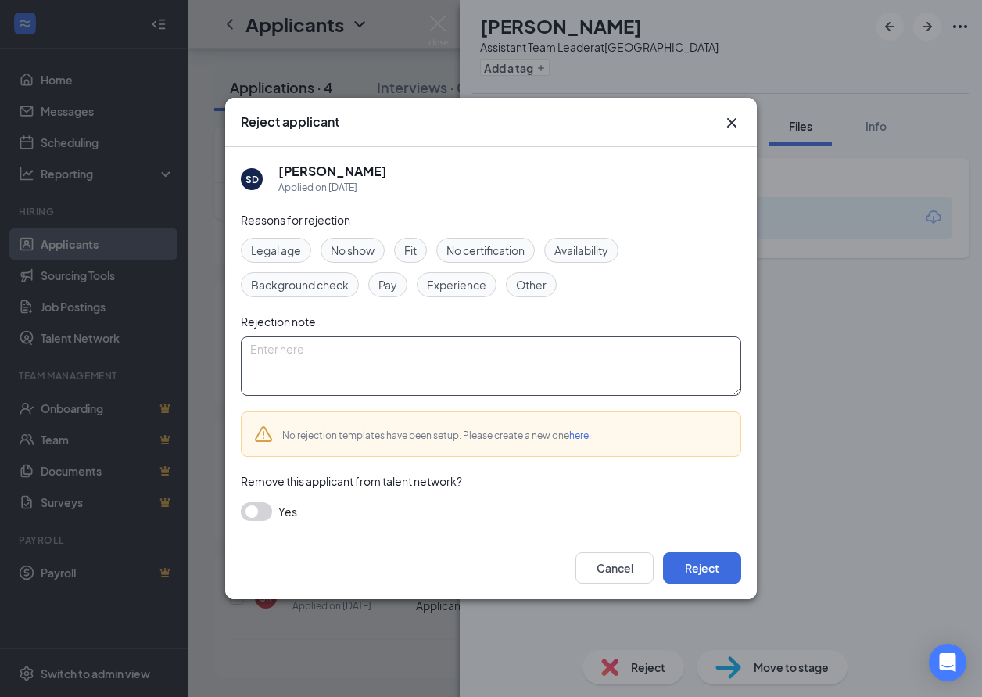
click at [418, 379] on textarea at bounding box center [491, 365] width 501 height 59
type textarea "not responsive to interview"
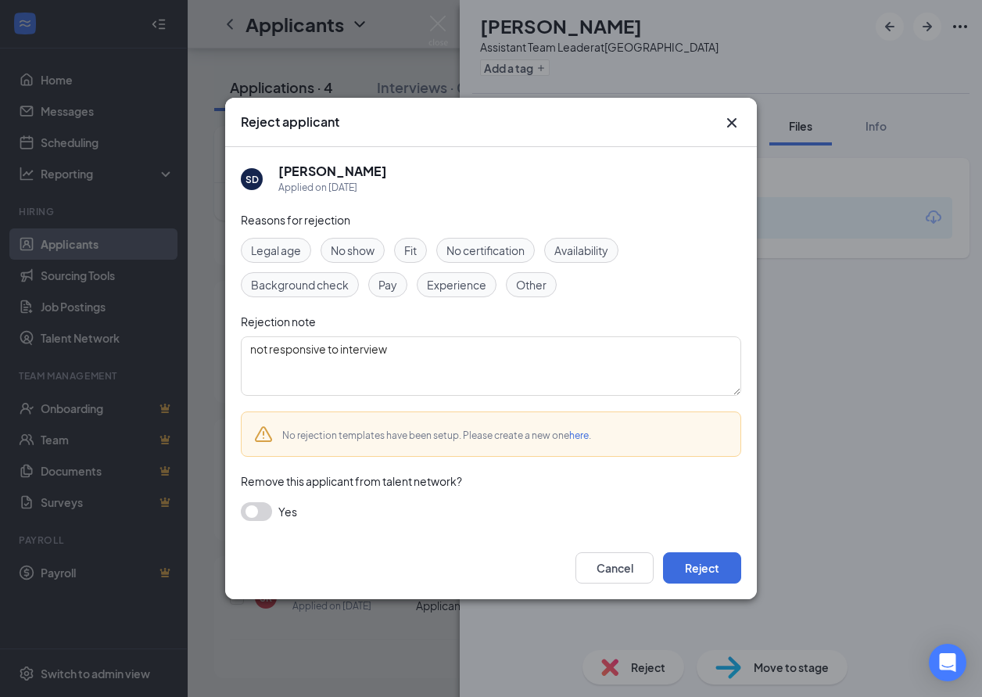
click at [260, 507] on button "button" at bounding box center [256, 511] width 31 height 19
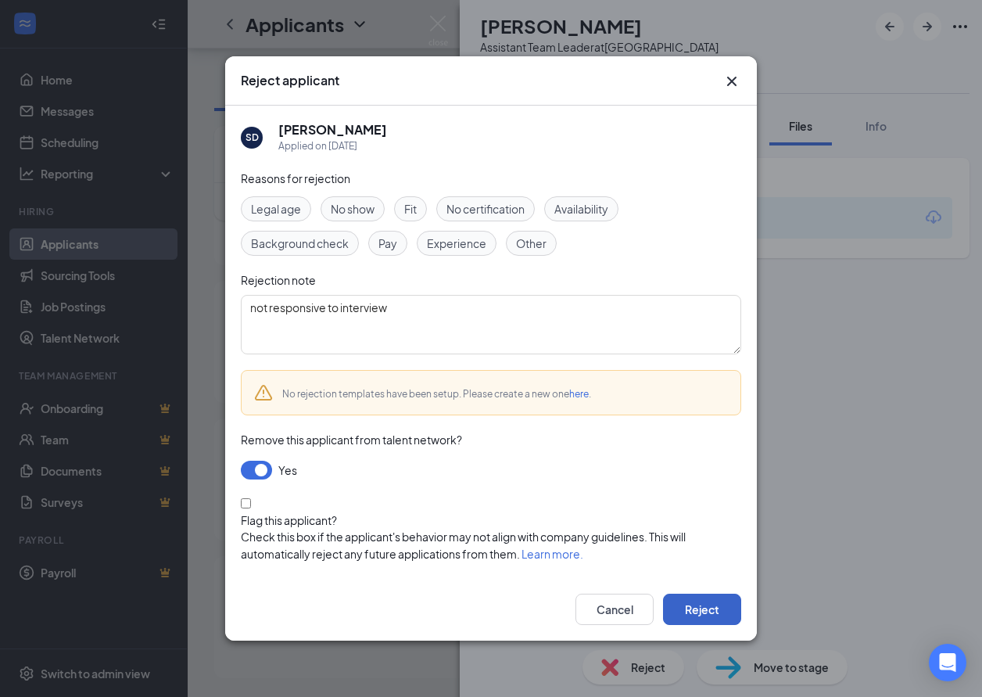
click at [705, 603] on button "Reject" at bounding box center [702, 609] width 78 height 31
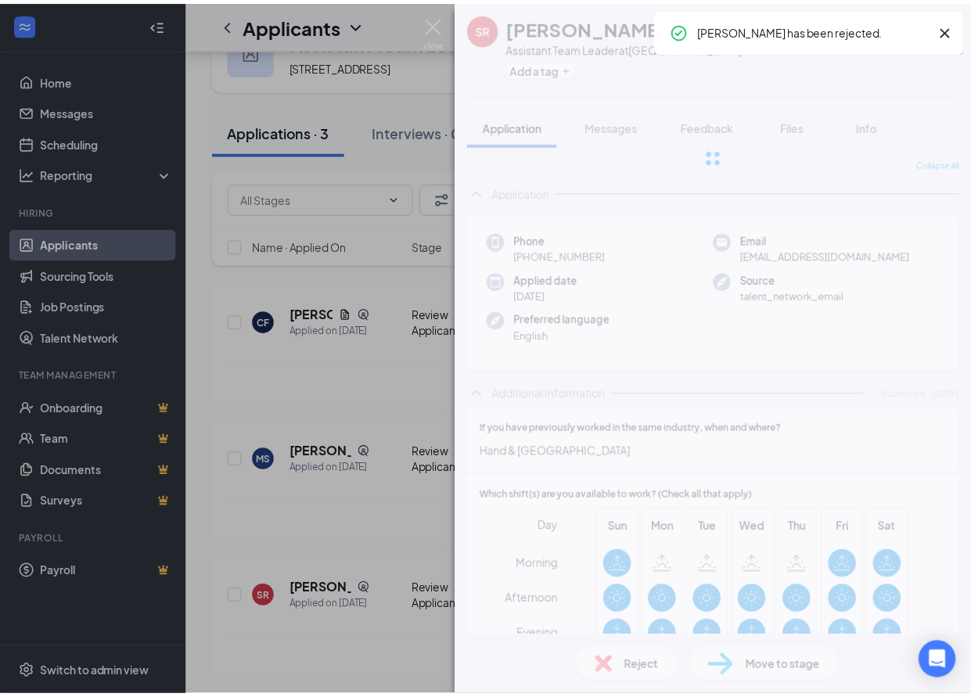
scroll to position [70, 0]
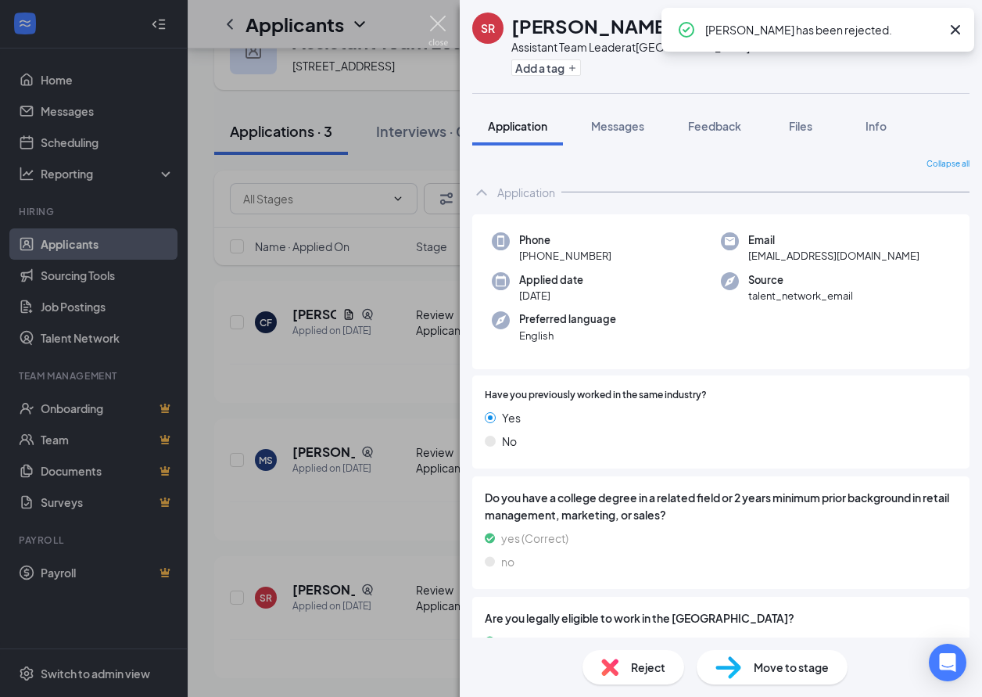
click at [440, 20] on img at bounding box center [439, 31] width 20 height 30
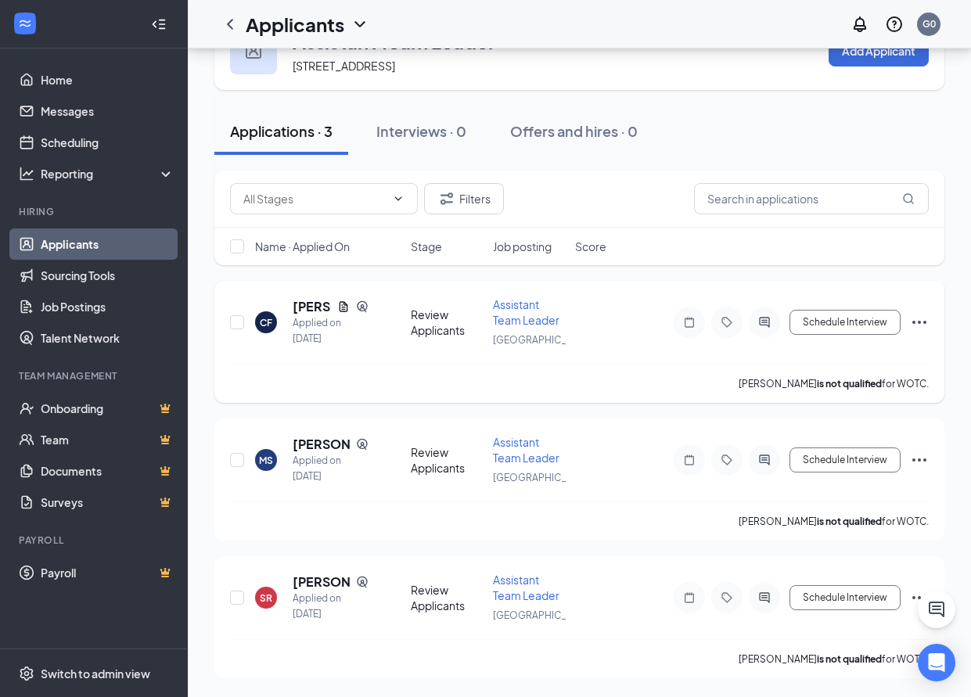
click at [520, 317] on span "Assistant Team Leader" at bounding box center [526, 312] width 66 height 30
